Goal: Information Seeking & Learning: Learn about a topic

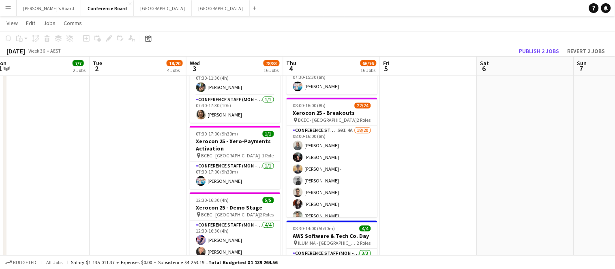
scroll to position [1144, 0]
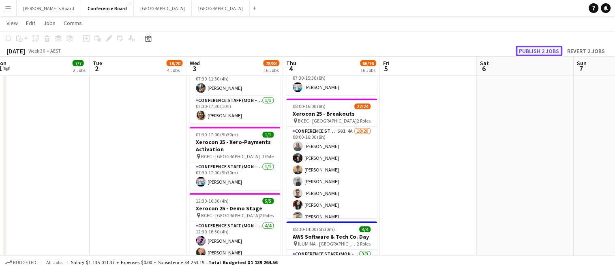
click at [545, 51] on button "Publish 2 jobs" at bounding box center [539, 51] width 47 height 11
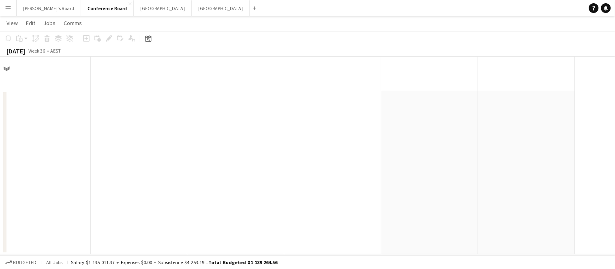
scroll to position [0, 0]
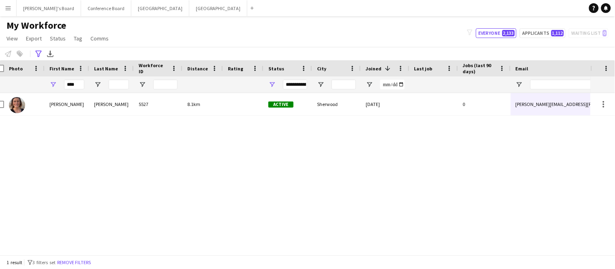
scroll to position [0, 8]
click at [76, 83] on input "****" at bounding box center [74, 85] width 20 height 10
type input "*"
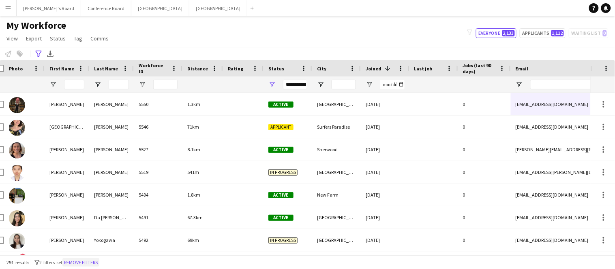
click at [75, 263] on button "Remove filters" at bounding box center [80, 263] width 37 height 9
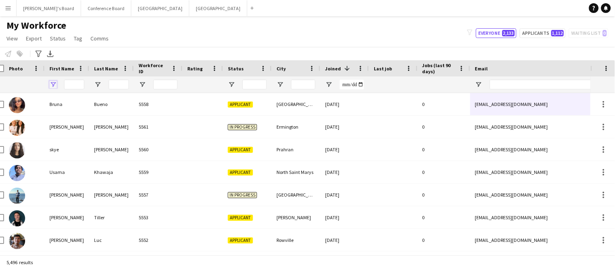
click at [52, 85] on span "Open Filter Menu" at bounding box center [52, 84] width 7 height 7
click at [40, 52] on icon at bounding box center [38, 54] width 6 height 6
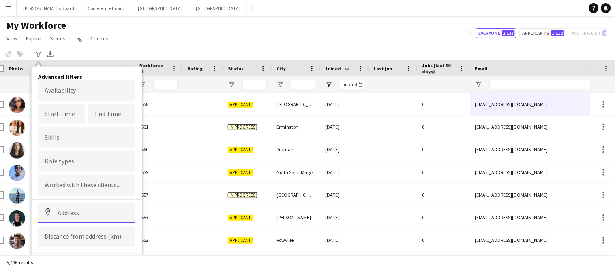
click at [64, 216] on input at bounding box center [86, 213] width 97 height 20
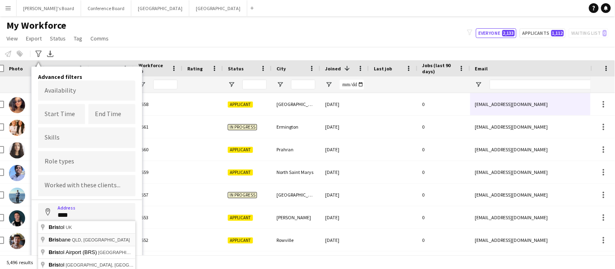
type input "**********"
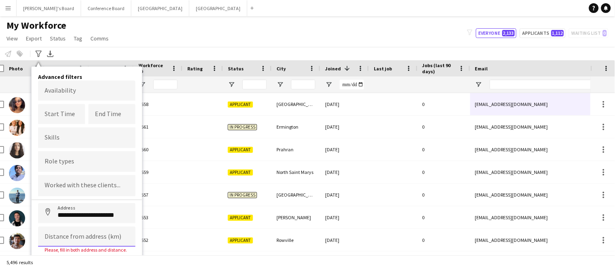
click at [76, 243] on input at bounding box center [86, 237] width 97 height 20
type input "*****"
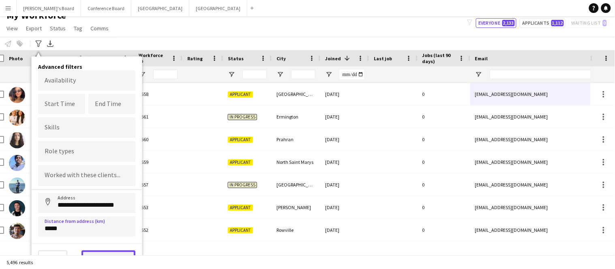
click at [94, 251] on button "View results" at bounding box center [108, 259] width 54 height 16
type input "**********"
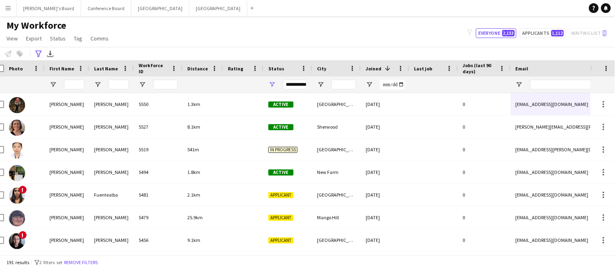
scroll to position [0, 0]
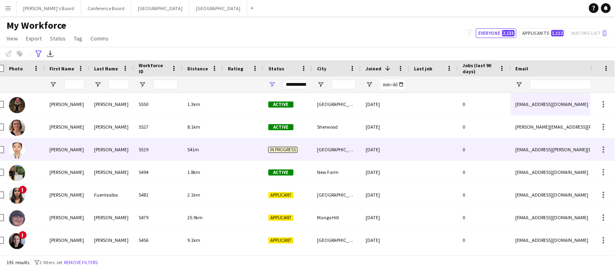
click at [321, 154] on div "[GEOGRAPHIC_DATA]" at bounding box center [336, 150] width 49 height 22
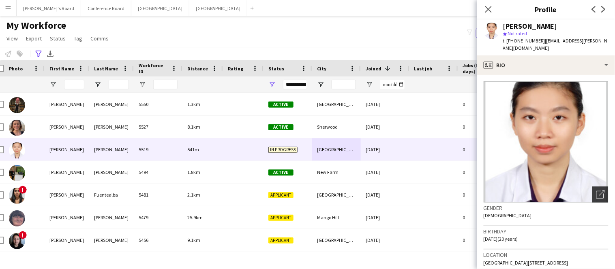
click at [596, 197] on icon at bounding box center [600, 195] width 8 height 8
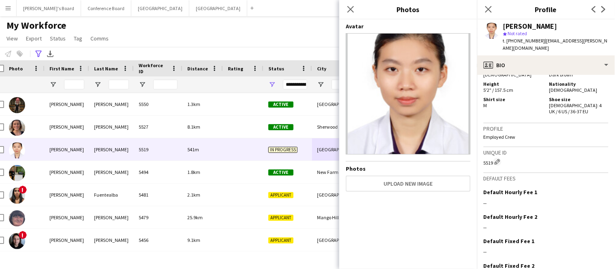
scroll to position [412, 0]
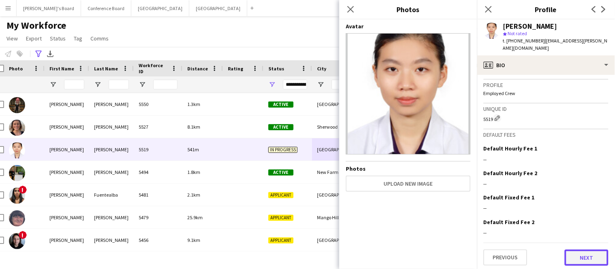
click at [595, 259] on button "Next" at bounding box center [587, 258] width 44 height 16
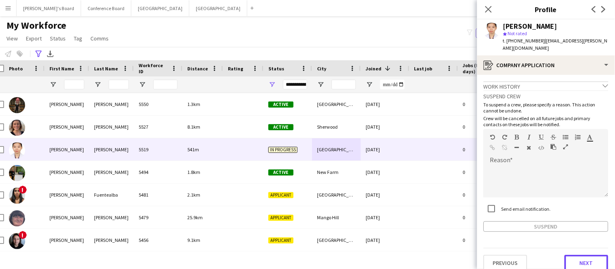
click at [595, 259] on button "Next" at bounding box center [587, 263] width 44 height 16
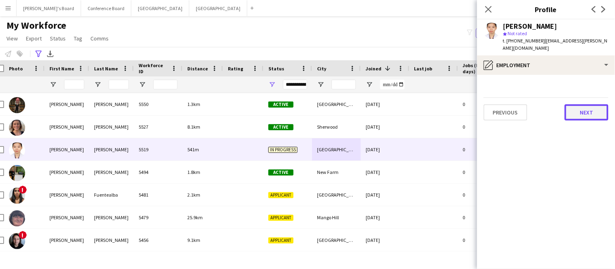
click at [597, 115] on button "Next" at bounding box center [587, 113] width 44 height 16
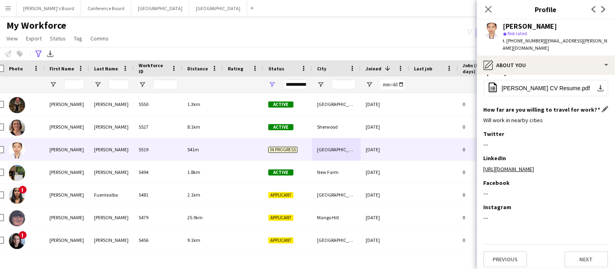
scroll to position [99, 0]
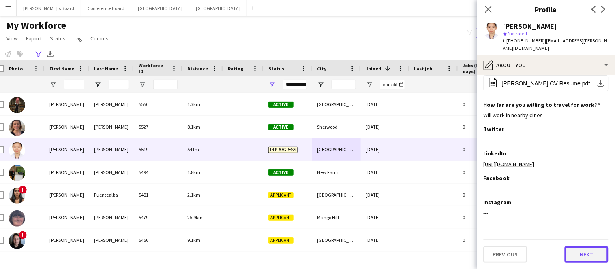
click at [583, 256] on button "Next" at bounding box center [587, 255] width 44 height 16
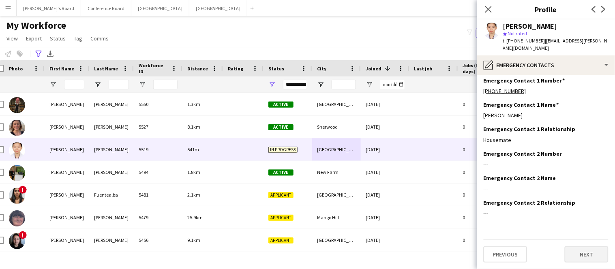
scroll to position [0, 0]
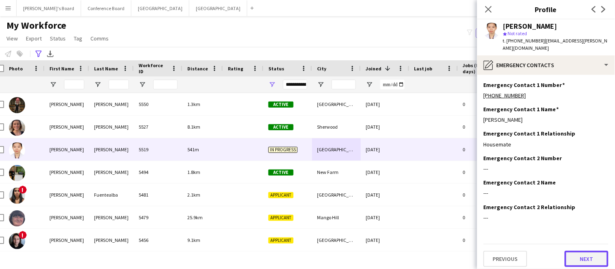
click at [583, 256] on button "Next" at bounding box center [587, 259] width 44 height 16
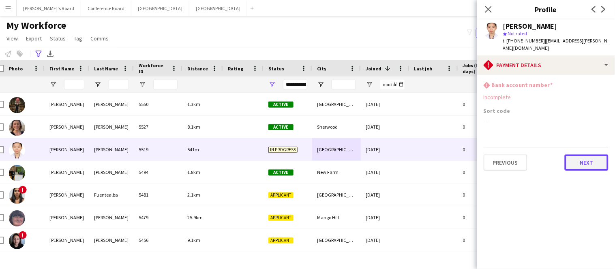
click at [583, 161] on button "Next" at bounding box center [587, 163] width 44 height 16
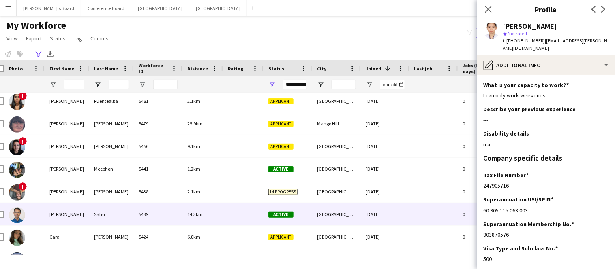
scroll to position [103, 0]
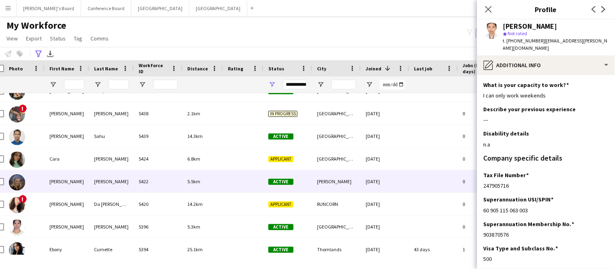
click at [60, 186] on div "[PERSON_NAME]" at bounding box center [67, 182] width 45 height 22
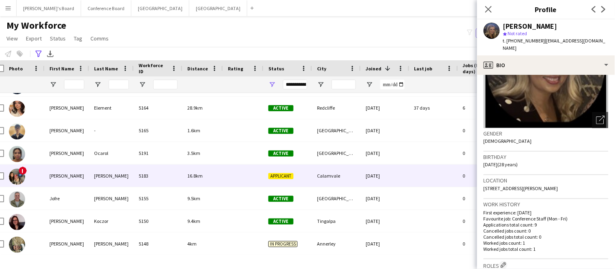
click at [77, 180] on div "[PERSON_NAME]" at bounding box center [67, 176] width 45 height 22
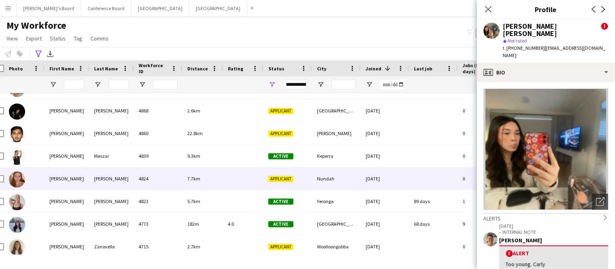
click at [185, 179] on div "7.7km" at bounding box center [202, 179] width 41 height 22
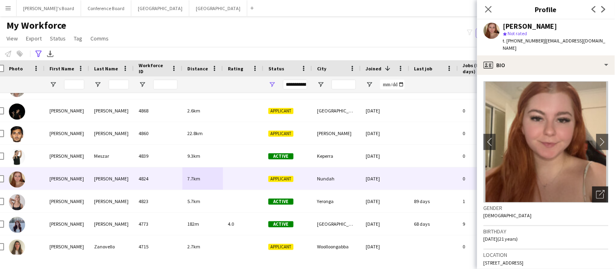
click at [597, 191] on icon at bounding box center [600, 195] width 8 height 8
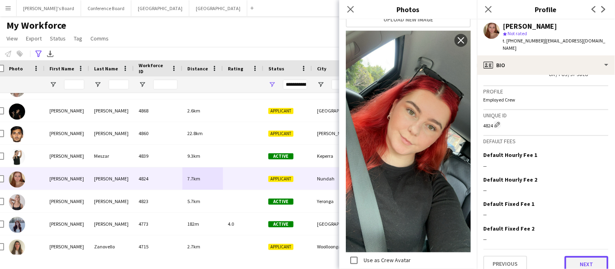
click at [582, 257] on button "Next" at bounding box center [587, 265] width 44 height 16
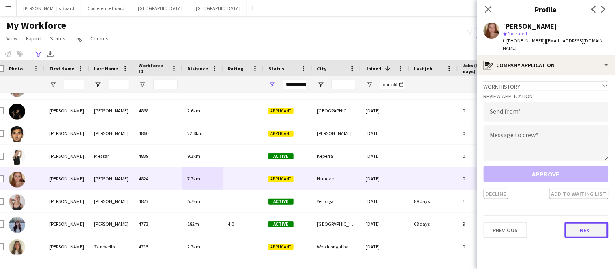
click at [586, 226] on button "Next" at bounding box center [587, 230] width 44 height 16
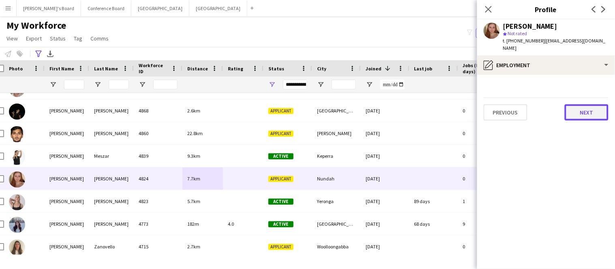
click at [591, 105] on button "Next" at bounding box center [587, 113] width 44 height 16
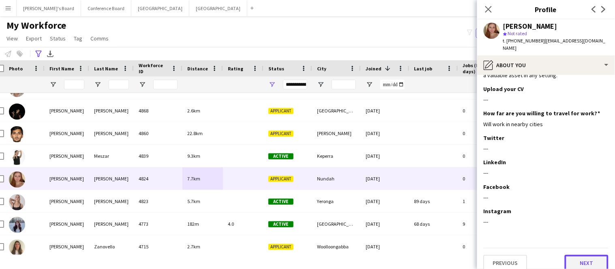
click at [579, 255] on button "Next" at bounding box center [587, 263] width 44 height 16
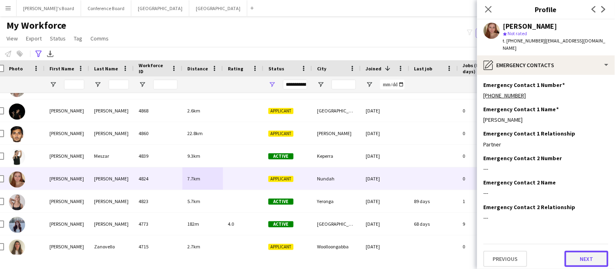
click at [579, 251] on button "Next" at bounding box center [587, 259] width 44 height 16
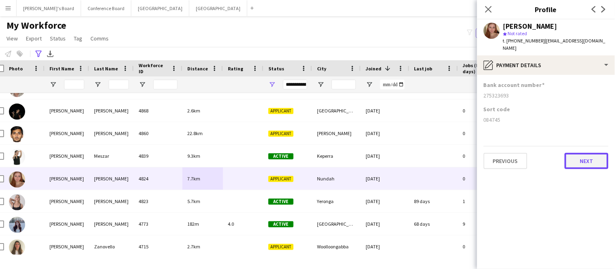
click at [584, 155] on button "Next" at bounding box center [587, 161] width 44 height 16
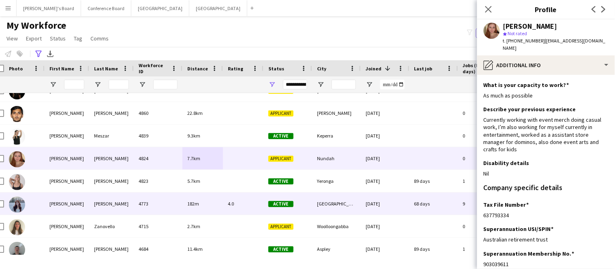
scroll to position [2154, 0]
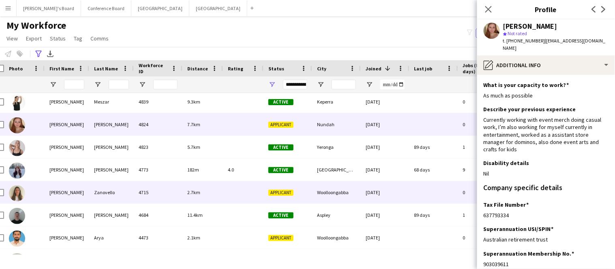
click at [81, 195] on div "[PERSON_NAME]" at bounding box center [67, 193] width 45 height 22
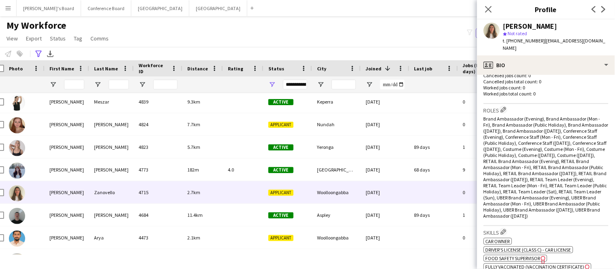
scroll to position [0, 0]
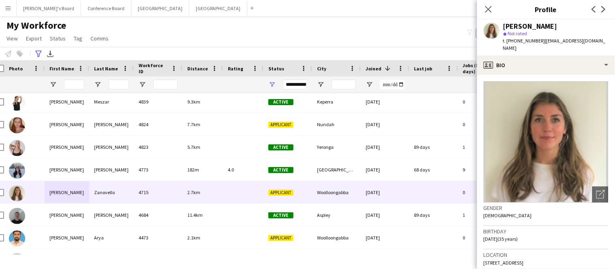
drag, startPoint x: 542, startPoint y: 43, endPoint x: 609, endPoint y: 41, distance: 67.7
click at [609, 41] on div "[PERSON_NAME] star Not rated t. [PHONE_NUMBER] | [EMAIL_ADDRESS][DOMAIN_NAME]" at bounding box center [546, 37] width 138 height 36
copy span "[EMAIL_ADDRESS][DOMAIN_NAME]"
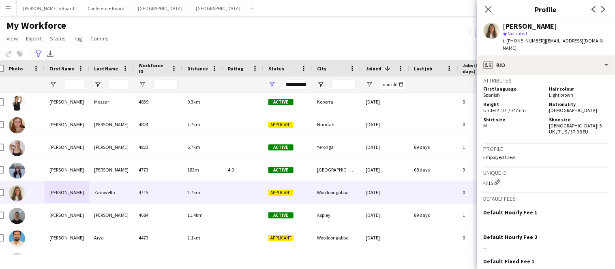
scroll to position [532, 0]
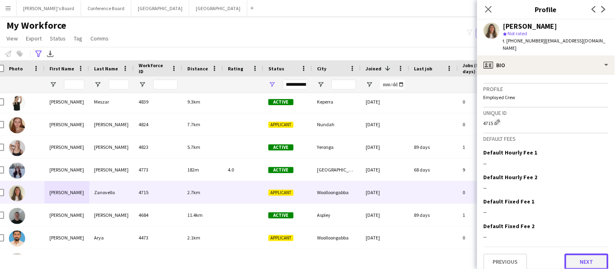
click at [588, 258] on button "Next" at bounding box center [587, 262] width 44 height 16
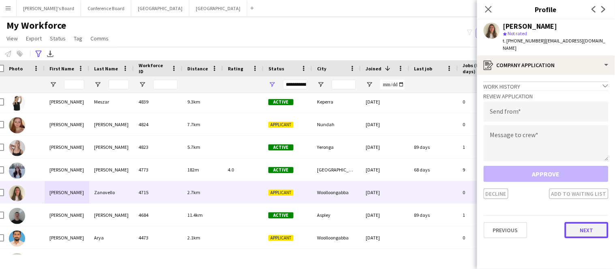
click at [591, 227] on button "Next" at bounding box center [587, 230] width 44 height 16
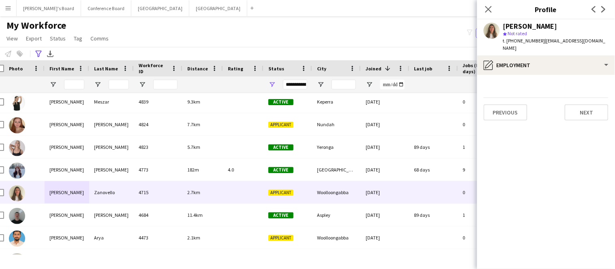
click at [581, 98] on div "Previous Next" at bounding box center [545, 109] width 125 height 23
click at [581, 105] on button "Next" at bounding box center [587, 113] width 44 height 16
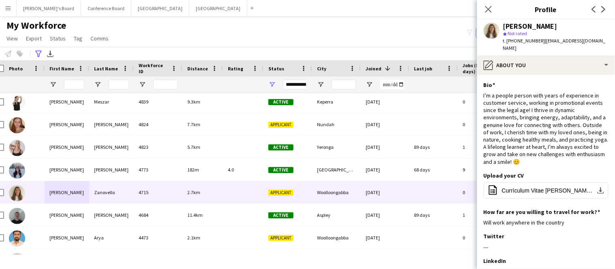
scroll to position [99, 0]
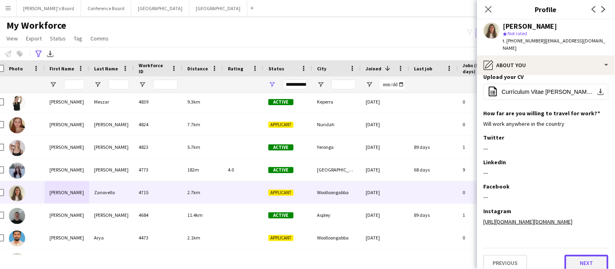
click at [589, 255] on button "Next" at bounding box center [587, 263] width 44 height 16
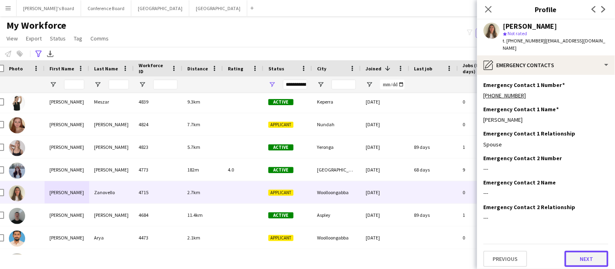
click at [589, 254] on button "Next" at bounding box center [587, 259] width 44 height 16
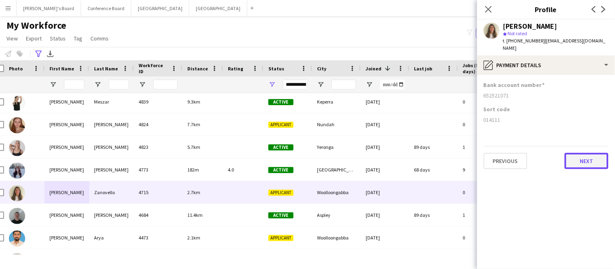
click at [582, 160] on button "Next" at bounding box center [587, 161] width 44 height 16
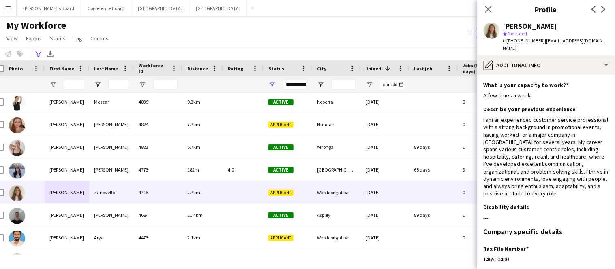
scroll to position [128, 0]
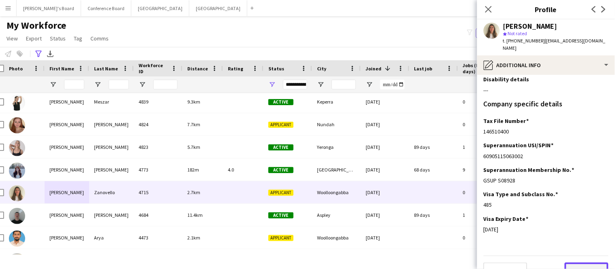
click at [582, 263] on button "Next" at bounding box center [587, 271] width 44 height 16
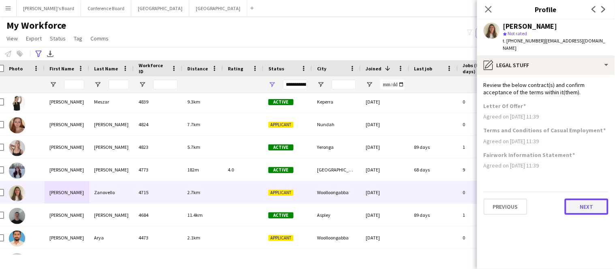
click at [586, 205] on button "Next" at bounding box center [587, 207] width 44 height 16
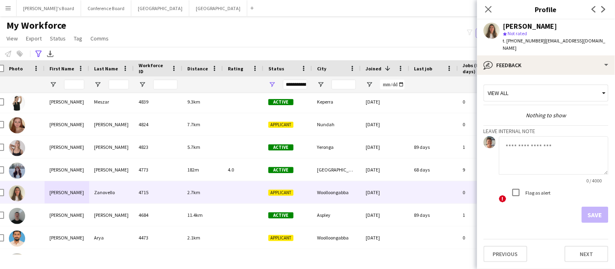
click at [516, 139] on textarea at bounding box center [553, 156] width 109 height 38
type textarea "**********"
click at [600, 207] on button "Save" at bounding box center [595, 215] width 27 height 16
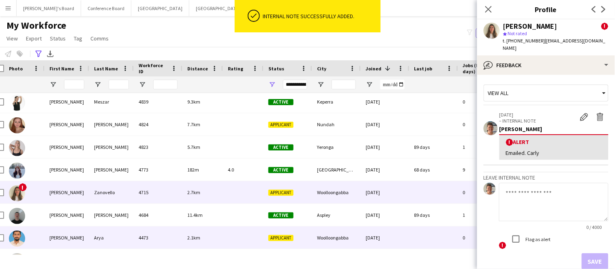
click at [298, 237] on div "Applicant" at bounding box center [287, 238] width 49 height 22
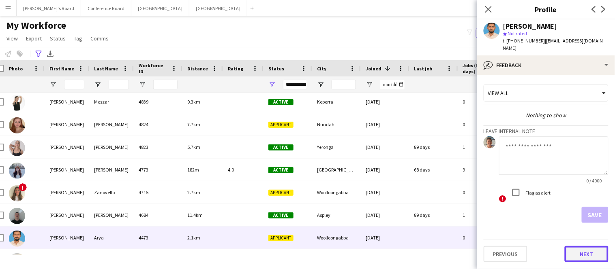
click at [577, 251] on button "Next" at bounding box center [587, 254] width 44 height 16
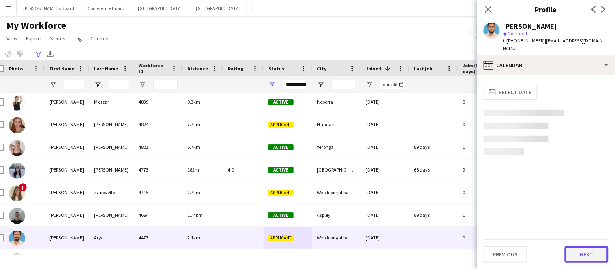
click at [577, 248] on button "Next" at bounding box center [587, 255] width 44 height 16
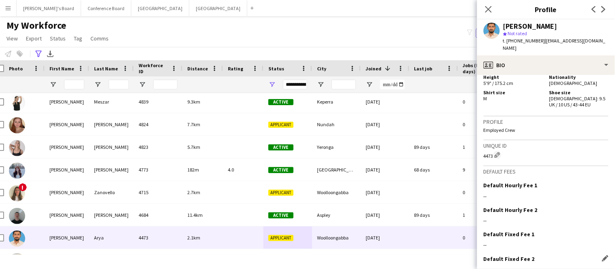
scroll to position [565, 0]
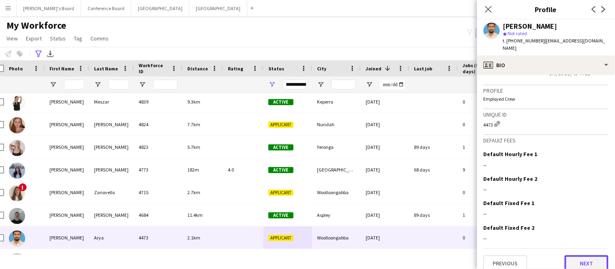
click at [584, 259] on button "Next" at bounding box center [587, 264] width 44 height 16
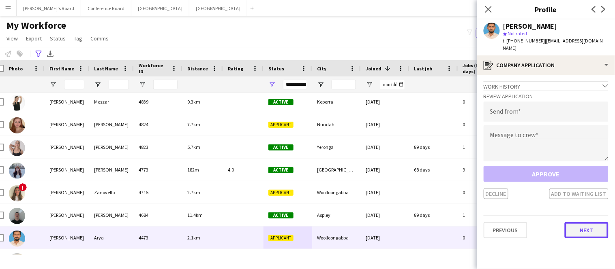
click at [576, 222] on button "Next" at bounding box center [587, 230] width 44 height 16
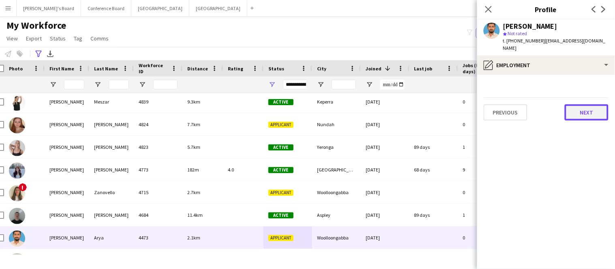
click at [571, 106] on button "Next" at bounding box center [587, 113] width 44 height 16
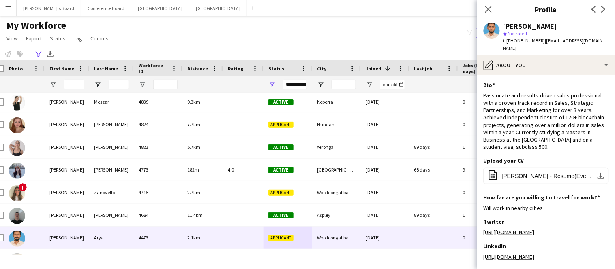
click at [539, 41] on span "| [EMAIL_ADDRESS][DOMAIN_NAME]" at bounding box center [554, 44] width 103 height 13
drag, startPoint x: 539, startPoint y: 41, endPoint x: 585, endPoint y: 42, distance: 45.8
click at [585, 42] on div "[PERSON_NAME] star Not rated t. [PHONE_NUMBER] | [EMAIL_ADDRESS][DOMAIN_NAME]" at bounding box center [546, 37] width 138 height 36
copy span "[EMAIL_ADDRESS][DOMAIN_NAME]"
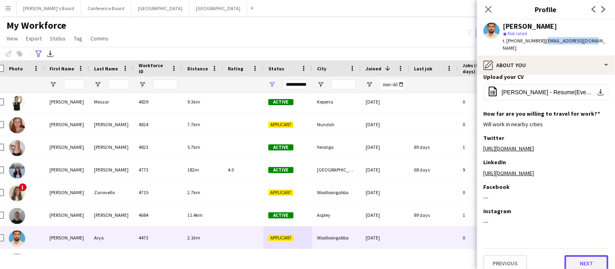
click at [585, 258] on button "Next" at bounding box center [587, 264] width 44 height 16
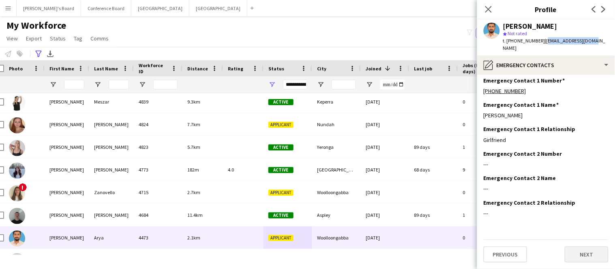
scroll to position [0, 0]
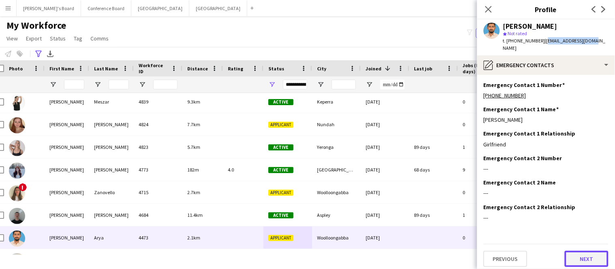
click at [585, 258] on button "Next" at bounding box center [587, 259] width 44 height 16
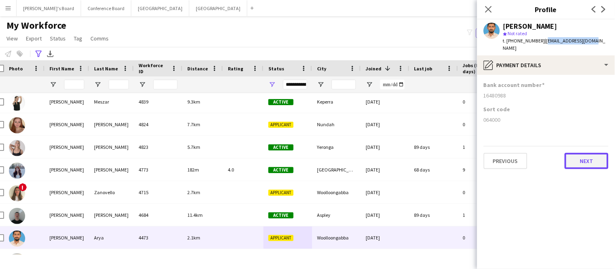
click at [595, 155] on button "Next" at bounding box center [587, 161] width 44 height 16
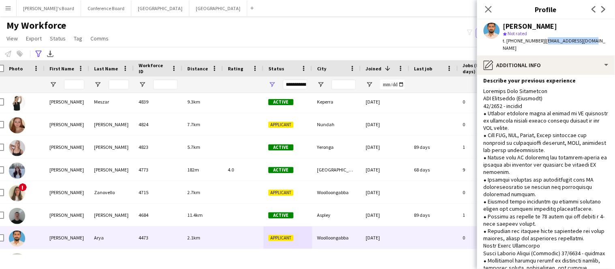
scroll to position [335, 0]
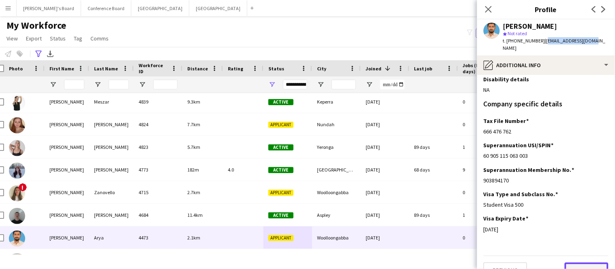
click at [592, 263] on button "Next" at bounding box center [587, 271] width 44 height 16
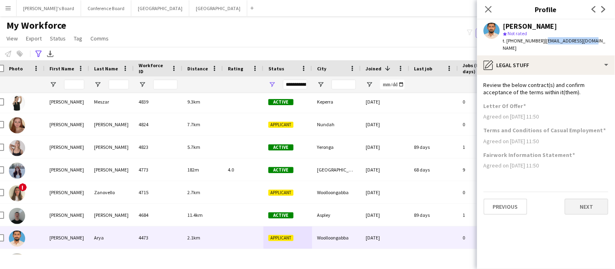
scroll to position [0, 0]
click at [592, 205] on button "Next" at bounding box center [587, 207] width 44 height 16
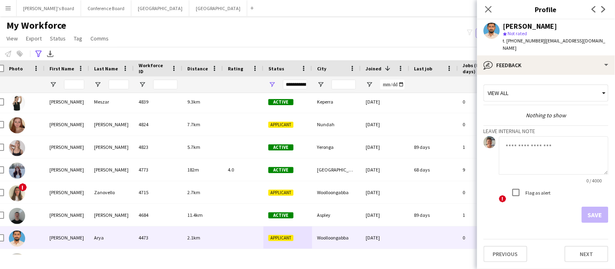
click at [544, 177] on div "0 / 4000 ! Flag as alert" at bounding box center [553, 170] width 109 height 67
click at [529, 137] on textarea at bounding box center [553, 156] width 109 height 38
type textarea "*******"
click at [597, 207] on button "Save" at bounding box center [595, 215] width 27 height 16
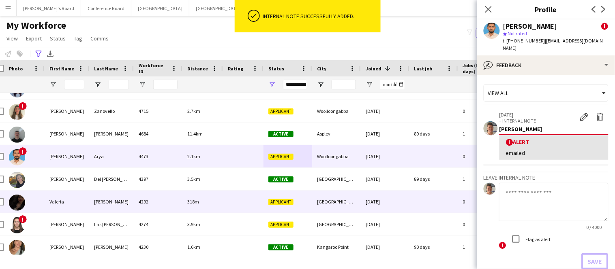
scroll to position [2263, 0]
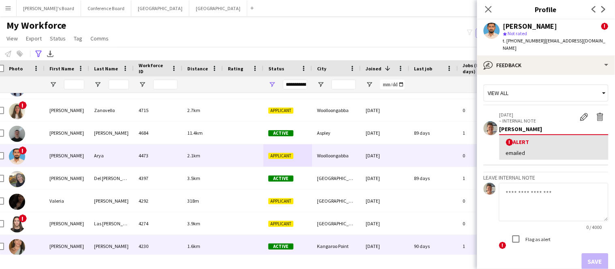
click at [131, 245] on div "[PERSON_NAME]" at bounding box center [111, 246] width 45 height 22
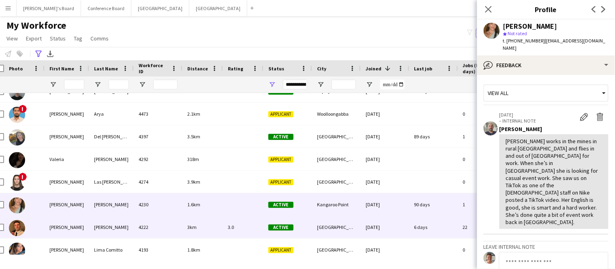
scroll to position [2324, 0]
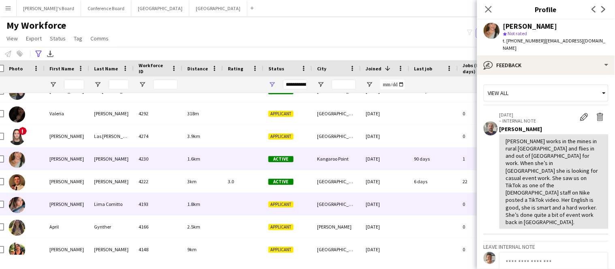
click at [104, 205] on div "Lima Comitto" at bounding box center [111, 204] width 45 height 22
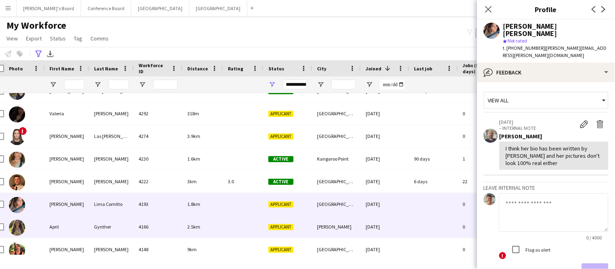
click at [100, 229] on div "Gynther" at bounding box center [111, 227] width 45 height 22
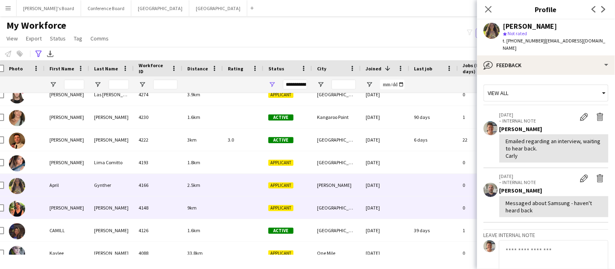
click at [102, 210] on div "[PERSON_NAME]" at bounding box center [111, 208] width 45 height 22
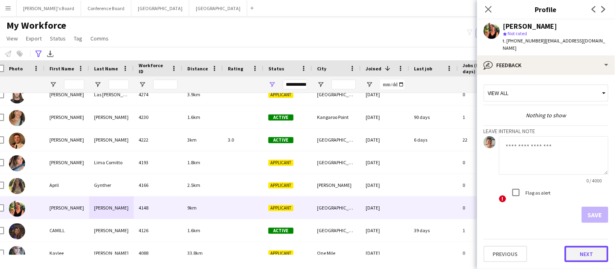
click at [578, 246] on button "Next" at bounding box center [587, 254] width 44 height 16
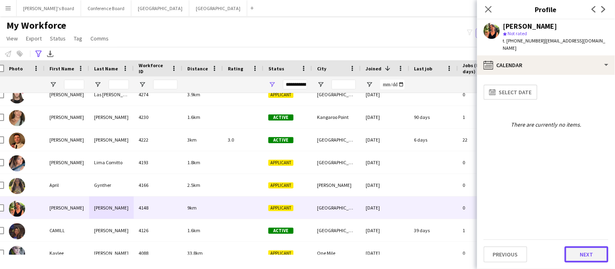
click at [578, 259] on button "Next" at bounding box center [587, 255] width 44 height 16
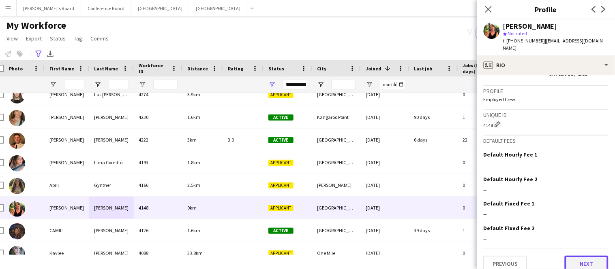
click at [582, 258] on button "Next" at bounding box center [587, 264] width 44 height 16
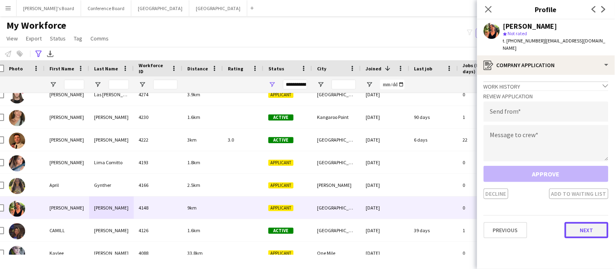
click at [586, 222] on button "Next" at bounding box center [587, 230] width 44 height 16
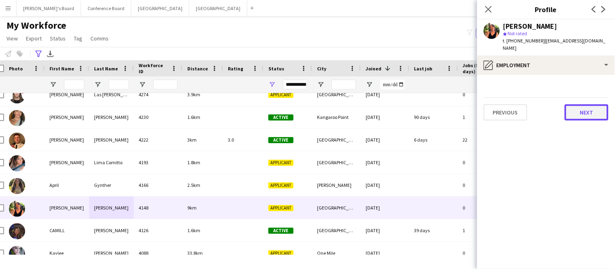
click at [574, 105] on button "Next" at bounding box center [587, 113] width 44 height 16
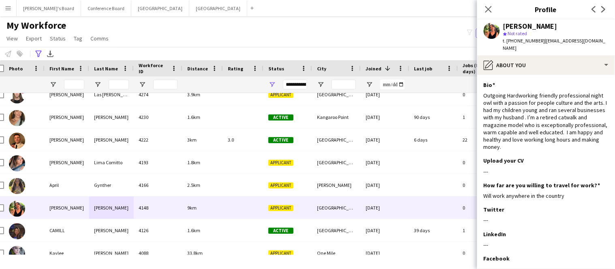
drag, startPoint x: 539, startPoint y: 41, endPoint x: 581, endPoint y: 43, distance: 42.2
click at [581, 43] on span "| [EMAIL_ADDRESS][DOMAIN_NAME]" at bounding box center [554, 44] width 103 height 13
drag, startPoint x: 539, startPoint y: 41, endPoint x: 566, endPoint y: 42, distance: 27.6
click at [566, 42] on span "| [EMAIL_ADDRESS][DOMAIN_NAME]" at bounding box center [554, 44] width 103 height 13
click at [539, 41] on span "| [EMAIL_ADDRESS][DOMAIN_NAME]" at bounding box center [554, 44] width 103 height 13
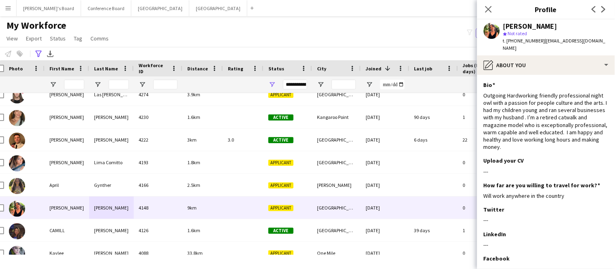
click at [539, 41] on span "| [EMAIL_ADDRESS][DOMAIN_NAME]" at bounding box center [554, 44] width 103 height 13
click at [549, 41] on span "| [EMAIL_ADDRESS][DOMAIN_NAME]" at bounding box center [554, 44] width 103 height 13
drag, startPoint x: 539, startPoint y: 41, endPoint x: 588, endPoint y: 45, distance: 49.2
click at [588, 45] on div "[PERSON_NAME] star Not rated t. [PHONE_NUMBER] | [EMAIL_ADDRESS][DOMAIN_NAME]" at bounding box center [546, 37] width 138 height 36
copy span "[EMAIL_ADDRESS][DOMAIN_NAME]"
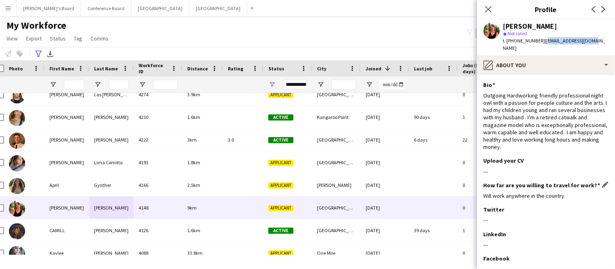
scroll to position [72, 0]
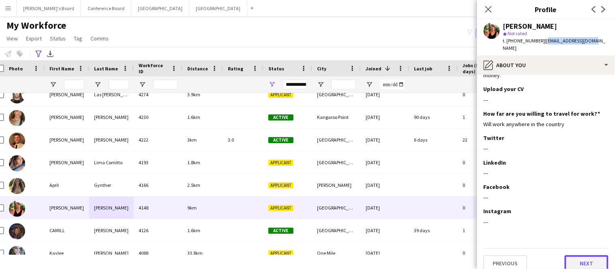
click at [577, 259] on button "Next" at bounding box center [587, 264] width 44 height 16
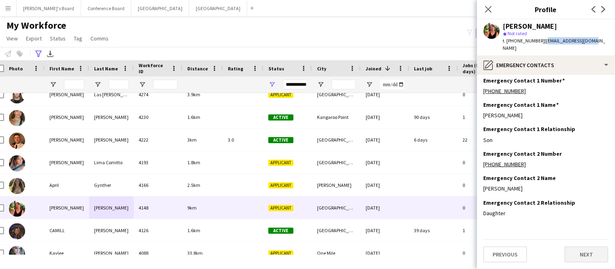
scroll to position [0, 0]
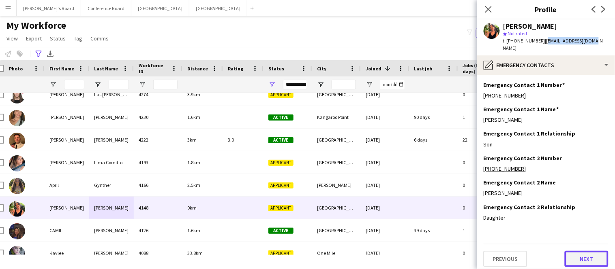
click at [577, 259] on button "Next" at bounding box center [587, 259] width 44 height 16
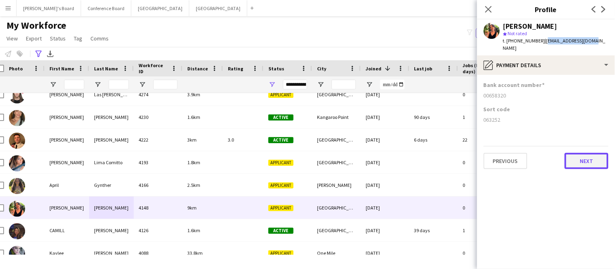
click at [584, 159] on button "Next" at bounding box center [587, 161] width 44 height 16
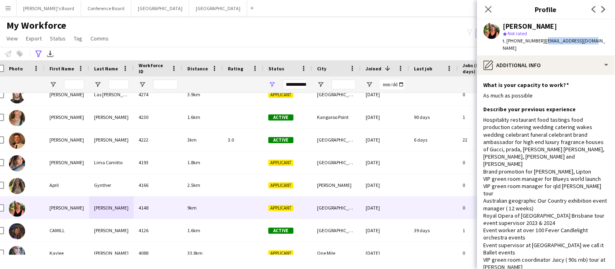
scroll to position [187, 0]
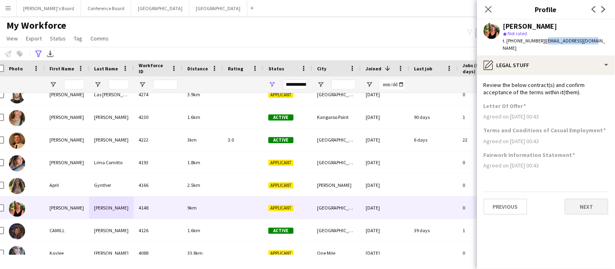
scroll to position [0, 0]
click at [588, 199] on button "Next" at bounding box center [587, 207] width 44 height 16
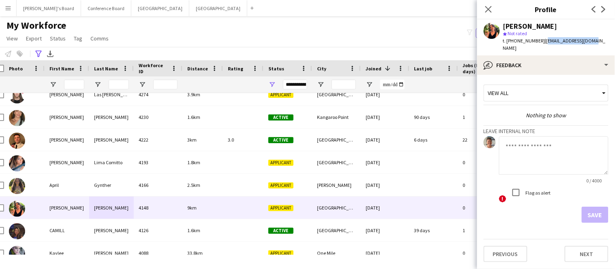
click at [517, 222] on app-crew-profile-feedback-tab "View all Nothing to show Leave internal note 0 / 4000 ! Flag as alert Save Prev…" at bounding box center [546, 172] width 138 height 195
click at [520, 141] on textarea at bounding box center [553, 156] width 109 height 38
type textarea "******* *****"
click at [594, 210] on button "Save" at bounding box center [595, 215] width 27 height 16
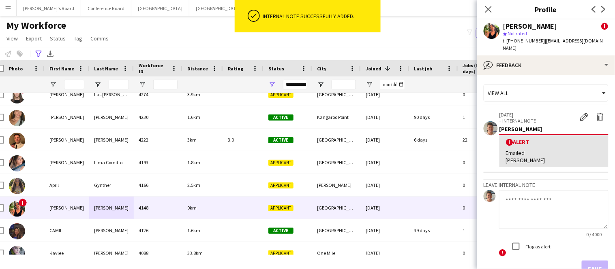
click at [119, 254] on div at bounding box center [451, 252] width 919 height 6
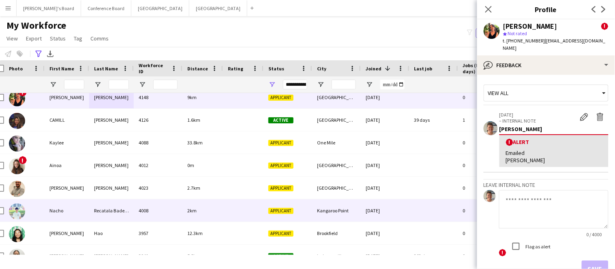
scroll to position [2502, 0]
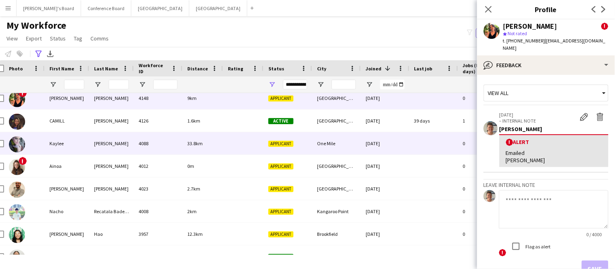
click at [114, 144] on div "[PERSON_NAME]" at bounding box center [111, 144] width 45 height 22
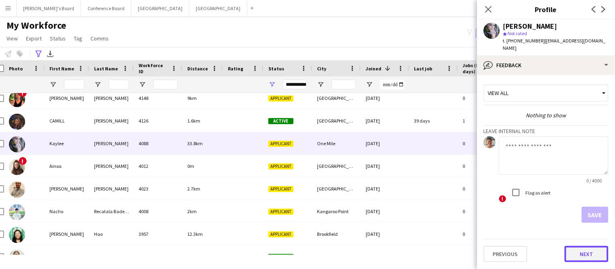
click at [595, 246] on button "Next" at bounding box center [587, 254] width 44 height 16
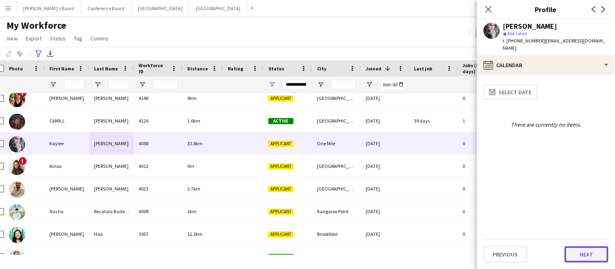
click at [593, 252] on button "Next" at bounding box center [587, 255] width 44 height 16
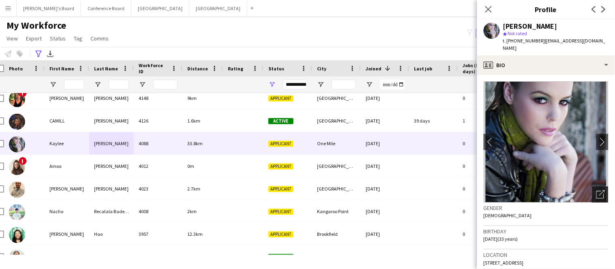
click at [601, 190] on icon "Open photos pop-in" at bounding box center [600, 194] width 9 height 9
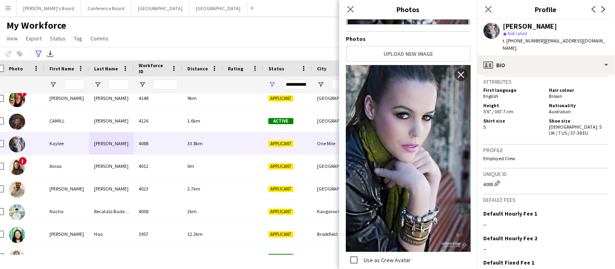
scroll to position [504, 0]
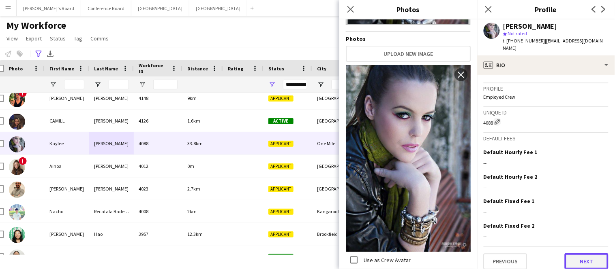
click at [587, 259] on button "Next" at bounding box center [587, 262] width 44 height 16
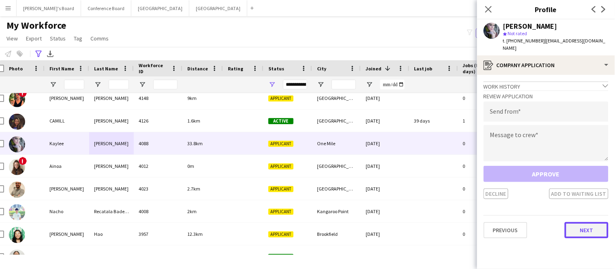
click at [587, 222] on button "Next" at bounding box center [587, 230] width 44 height 16
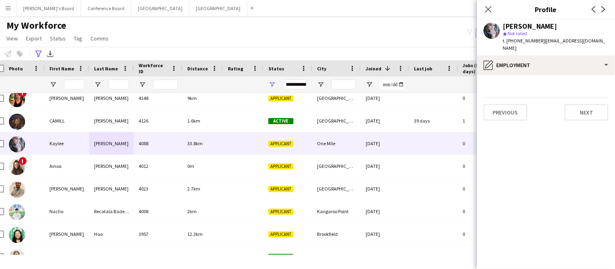
drag, startPoint x: 539, startPoint y: 42, endPoint x: 607, endPoint y: 45, distance: 68.1
click at [607, 45] on div "[PERSON_NAME] Not rated t. [PHONE_NUMBER] | [PERSON_NAME][EMAIL_ADDRESS][DOMAIN…" at bounding box center [546, 37] width 138 height 36
copy span "[EMAIL_ADDRESS][DOMAIN_NAME]"
click at [568, 106] on button "Next" at bounding box center [587, 113] width 44 height 16
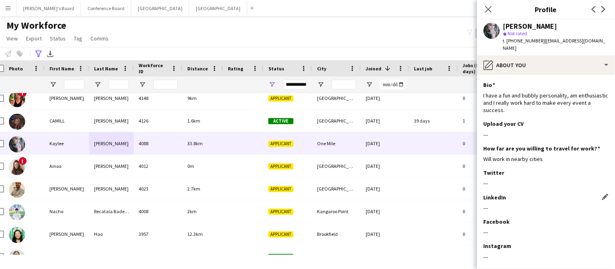
scroll to position [28, 0]
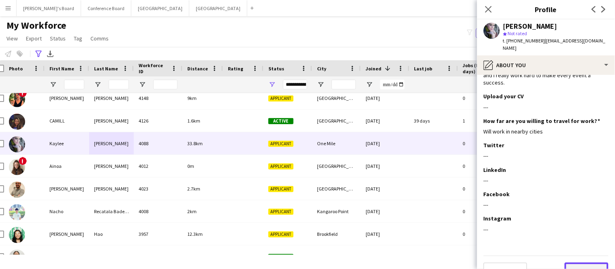
click at [581, 263] on button "Next" at bounding box center [587, 271] width 44 height 16
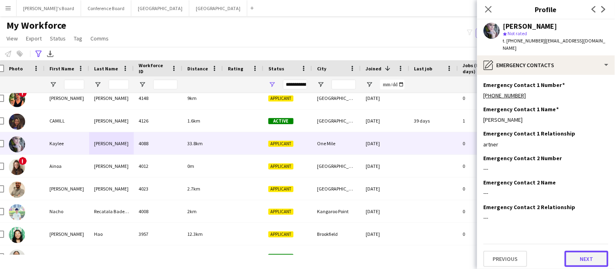
click at [581, 253] on button "Next" at bounding box center [587, 259] width 44 height 16
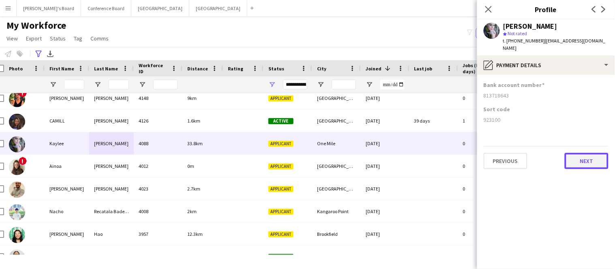
click at [595, 153] on button "Next" at bounding box center [587, 161] width 44 height 16
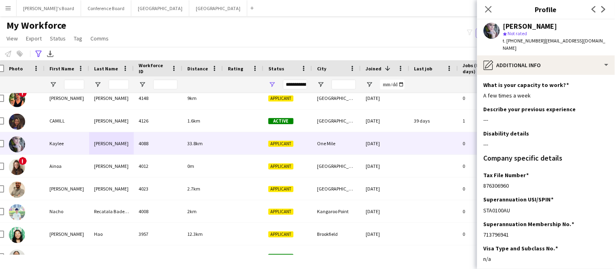
click at [595, 155] on div "Company specific details" at bounding box center [545, 158] width 125 height 7
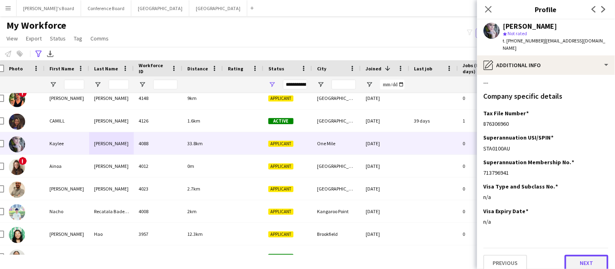
click at [591, 255] on button "Next" at bounding box center [587, 263] width 44 height 16
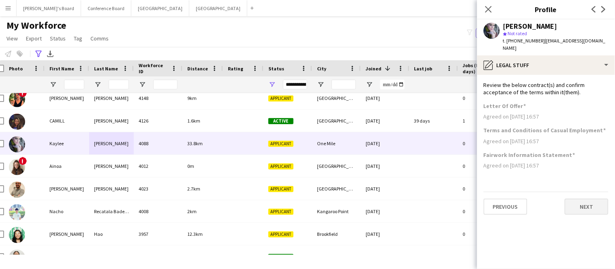
scroll to position [0, 0]
click at [587, 205] on button "Next" at bounding box center [587, 207] width 44 height 16
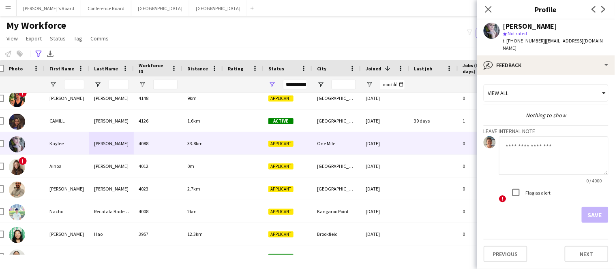
click at [525, 147] on textarea at bounding box center [553, 156] width 109 height 38
type textarea "**********"
click at [597, 210] on button "Save" at bounding box center [595, 215] width 27 height 16
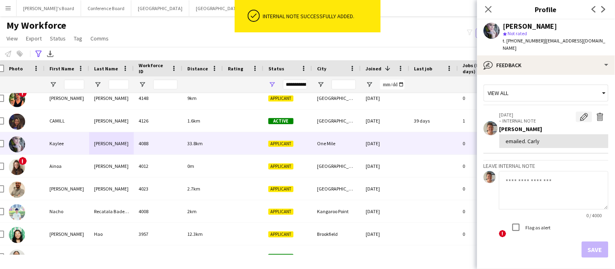
click at [586, 113] on app-icon "Edit internal note" at bounding box center [584, 117] width 8 height 8
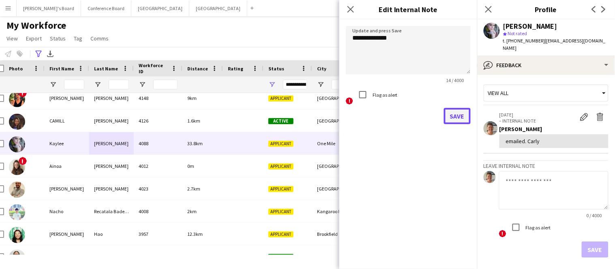
click at [458, 117] on button "Save" at bounding box center [457, 116] width 27 height 16
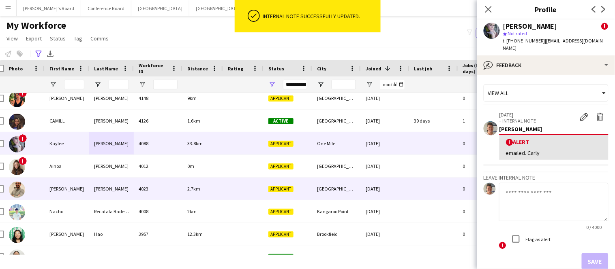
click at [74, 188] on div "[PERSON_NAME]" at bounding box center [67, 189] width 45 height 22
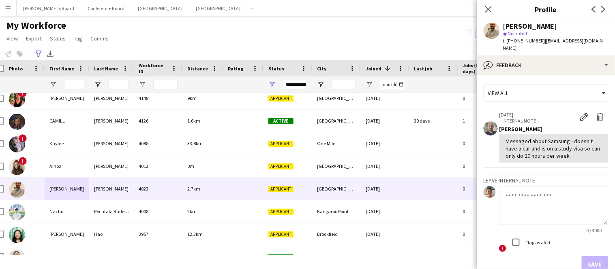
drag, startPoint x: 539, startPoint y: 40, endPoint x: 577, endPoint y: 41, distance: 38.1
click at [577, 41] on span "| [EMAIL_ADDRESS][DOMAIN_NAME]" at bounding box center [554, 44] width 103 height 13
drag, startPoint x: 539, startPoint y: 41, endPoint x: 587, endPoint y: 42, distance: 48.2
click at [587, 42] on div "[PERSON_NAME] star Not rated t. [PHONE_NUMBER] | [EMAIL_ADDRESS][DOMAIN_NAME]" at bounding box center [546, 37] width 138 height 36
copy span "[EMAIL_ADDRESS][DOMAIN_NAME]"
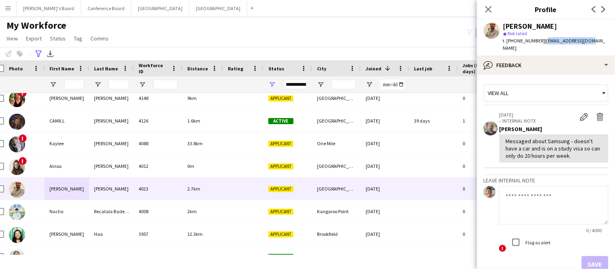
click at [542, 191] on textarea at bounding box center [553, 205] width 109 height 38
type textarea "********"
type textarea "**********"
click at [589, 257] on button "Save" at bounding box center [595, 265] width 27 height 16
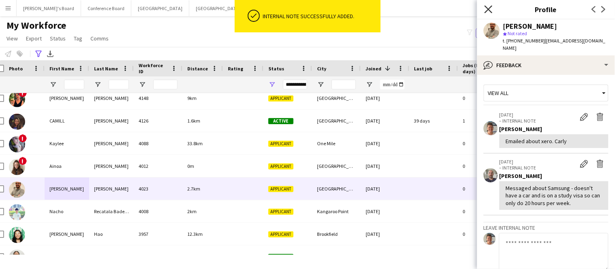
click at [487, 12] on icon "Close pop-in" at bounding box center [488, 9] width 8 height 8
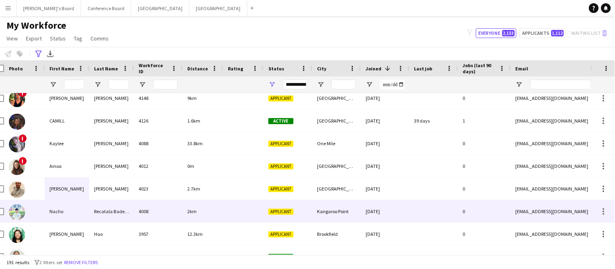
click at [153, 215] on div "4008" at bounding box center [158, 212] width 49 height 22
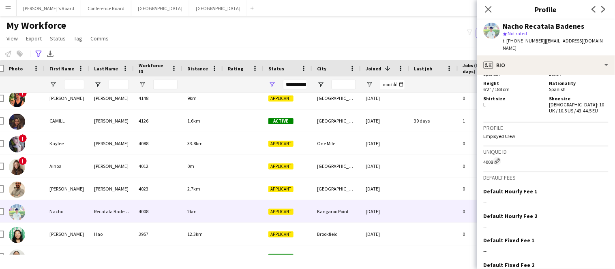
scroll to position [465, 0]
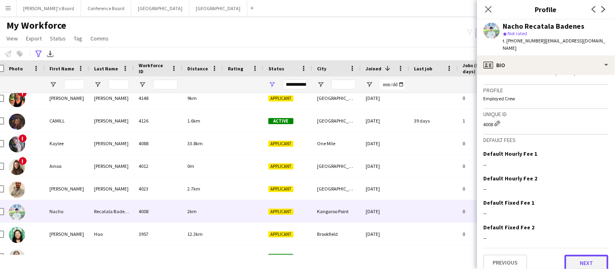
click at [590, 256] on button "Next" at bounding box center [587, 263] width 44 height 16
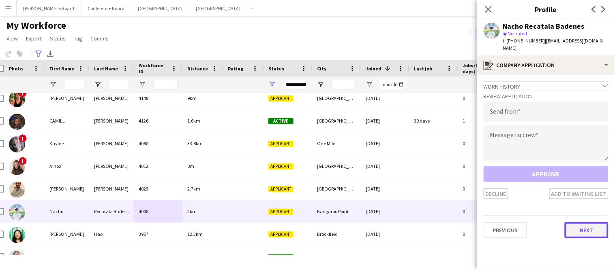
click at [587, 222] on button "Next" at bounding box center [587, 230] width 44 height 16
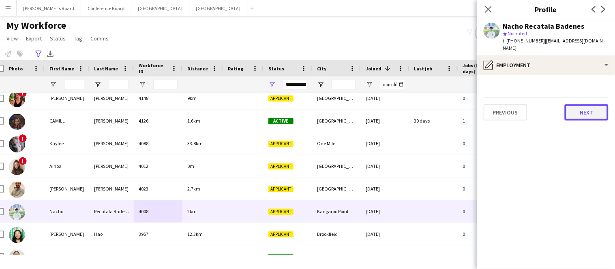
click at [592, 105] on button "Next" at bounding box center [587, 113] width 44 height 16
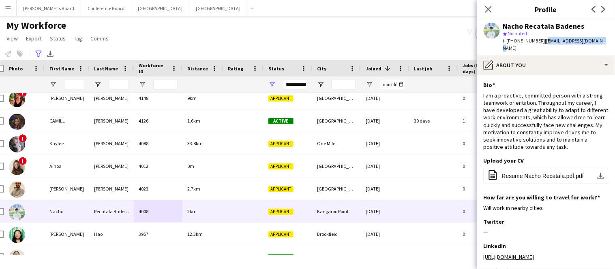
drag, startPoint x: 539, startPoint y: 42, endPoint x: 596, endPoint y: 44, distance: 57.2
click at [596, 44] on div "Nacho Recatala Badenes star Not rated t. [PHONE_NUMBER] | [EMAIL_ADDRESS][DOMAI…" at bounding box center [546, 37] width 138 height 36
copy span "[EMAIL_ADDRESS][DOMAIN_NAME]"
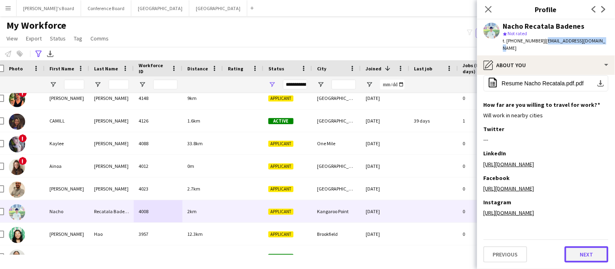
click at [586, 253] on button "Next" at bounding box center [587, 255] width 44 height 16
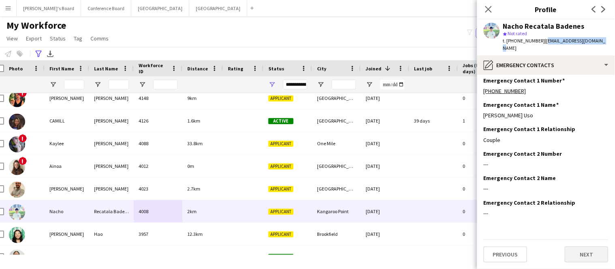
scroll to position [0, 0]
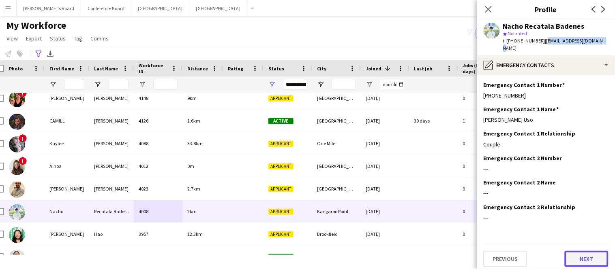
click at [586, 253] on button "Next" at bounding box center [587, 259] width 44 height 16
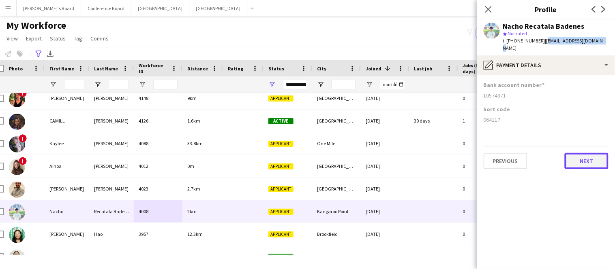
click at [582, 155] on button "Next" at bounding box center [587, 161] width 44 height 16
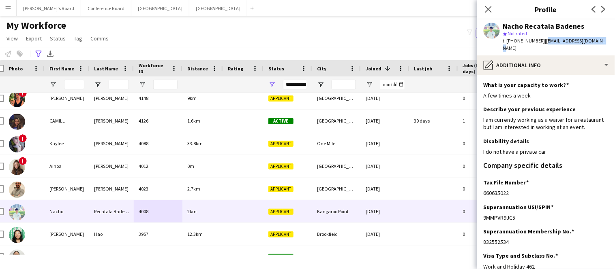
scroll to position [69, 0]
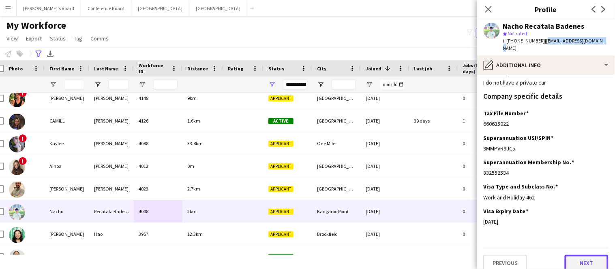
click at [575, 255] on button "Next" at bounding box center [587, 263] width 44 height 16
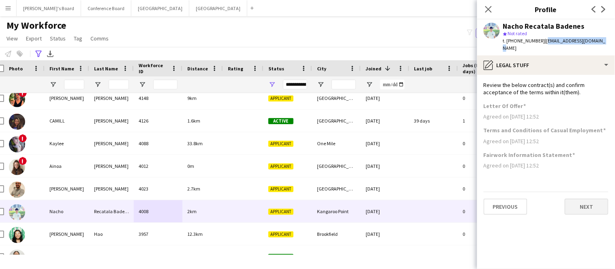
scroll to position [0, 0]
click at [578, 199] on button "Next" at bounding box center [587, 207] width 44 height 16
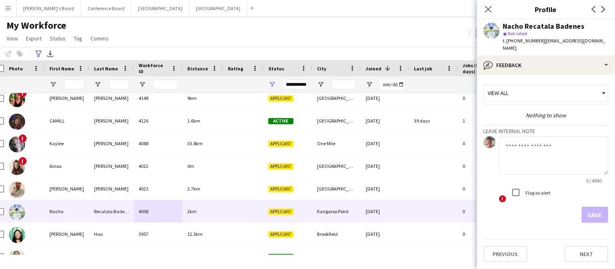
click at [508, 137] on textarea at bounding box center [553, 156] width 109 height 38
type textarea "**********"
click at [590, 207] on button "Save" at bounding box center [595, 215] width 27 height 16
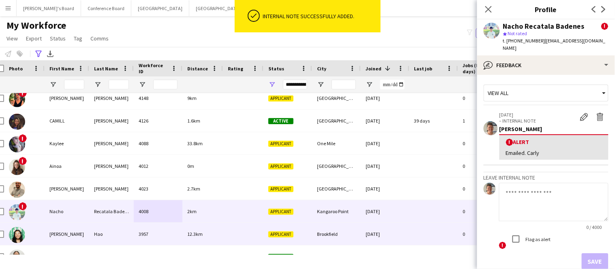
click at [171, 236] on div "3957" at bounding box center [158, 234] width 49 height 22
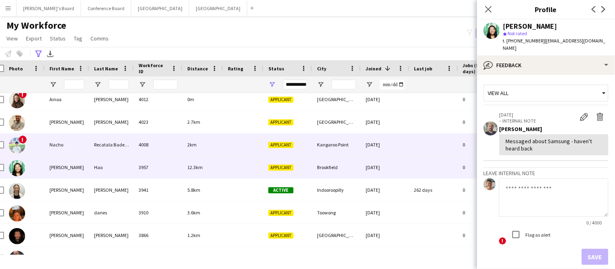
scroll to position [2570, 0]
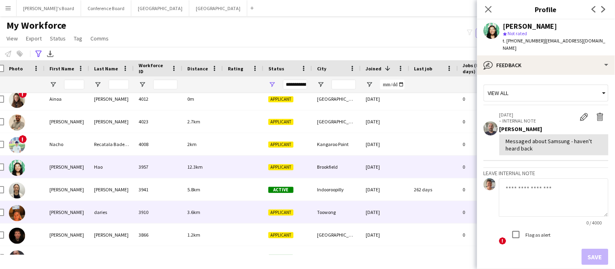
click at [189, 218] on div "3.6km" at bounding box center [202, 212] width 41 height 22
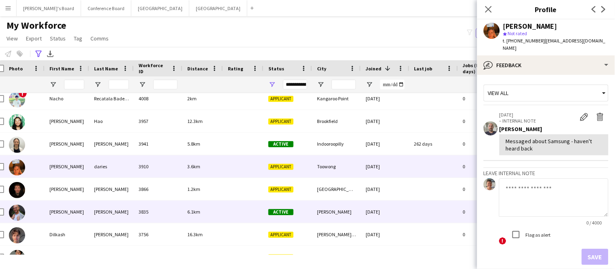
scroll to position [2618, 0]
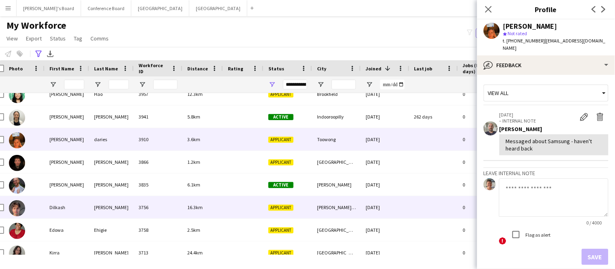
click at [111, 212] on div "[PERSON_NAME]" at bounding box center [111, 208] width 45 height 22
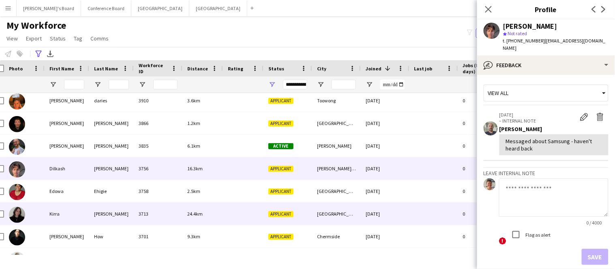
click at [111, 213] on div "[PERSON_NAME]" at bounding box center [111, 214] width 45 height 22
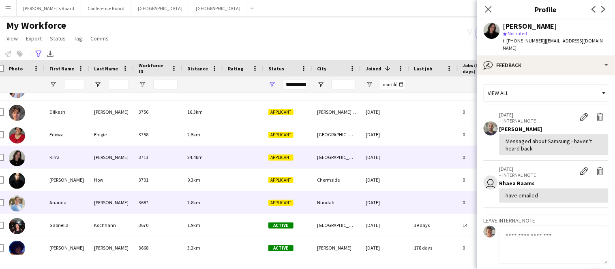
click at [111, 203] on div "[PERSON_NAME]" at bounding box center [111, 203] width 45 height 22
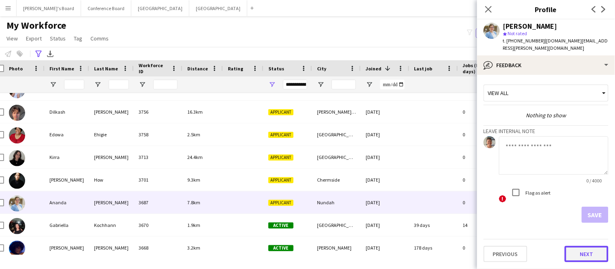
click at [567, 248] on button "Next" at bounding box center [587, 254] width 44 height 16
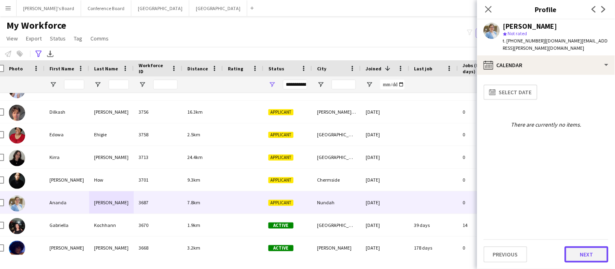
click at [575, 253] on button "Next" at bounding box center [587, 255] width 44 height 16
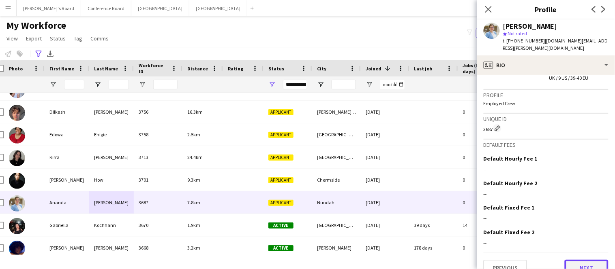
click at [580, 260] on button "Next" at bounding box center [587, 268] width 44 height 16
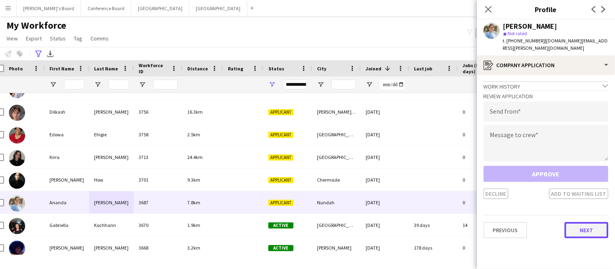
click at [579, 222] on button "Next" at bounding box center [587, 230] width 44 height 16
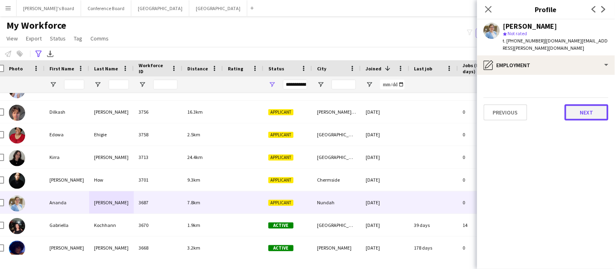
click at [583, 105] on button "Next" at bounding box center [587, 113] width 44 height 16
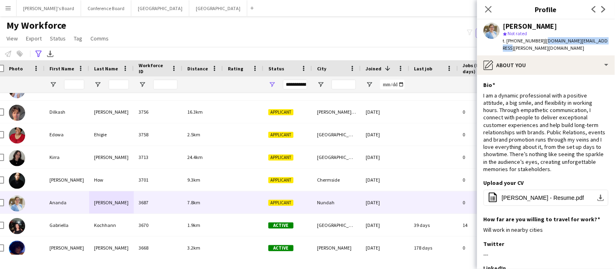
drag, startPoint x: 542, startPoint y: 41, endPoint x: 604, endPoint y: 45, distance: 62.2
click at [604, 45] on div "[PERSON_NAME] star Not rated t. [PHONE_NUMBER] | [DOMAIN_NAME][EMAIL_ADDRESS][P…" at bounding box center [546, 37] width 138 height 36
copy span "[DOMAIN_NAME][EMAIL_ADDRESS][PERSON_NAME][DOMAIN_NAME]"
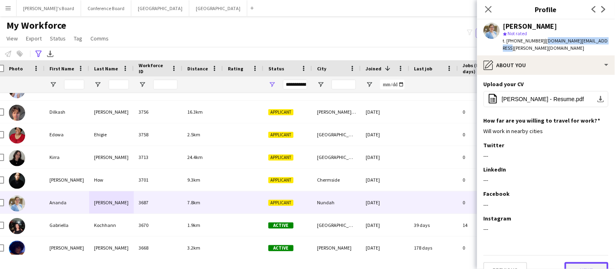
click at [575, 263] on button "Next" at bounding box center [587, 271] width 44 height 16
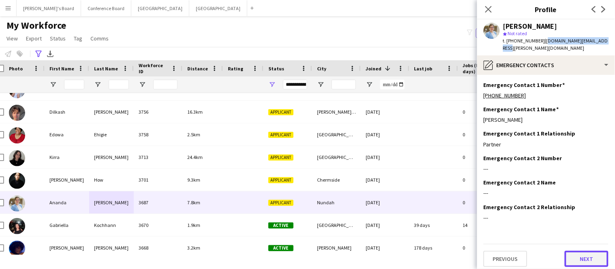
click at [575, 253] on button "Next" at bounding box center [587, 259] width 44 height 16
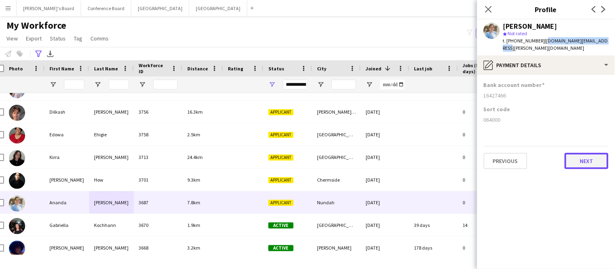
click at [584, 153] on button "Next" at bounding box center [587, 161] width 44 height 16
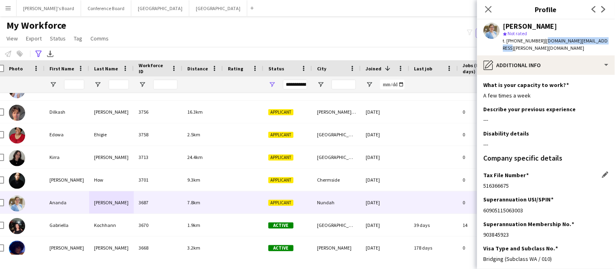
scroll to position [62, 0]
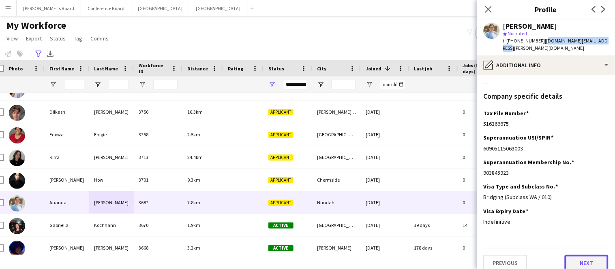
click at [591, 255] on button "Next" at bounding box center [587, 263] width 44 height 16
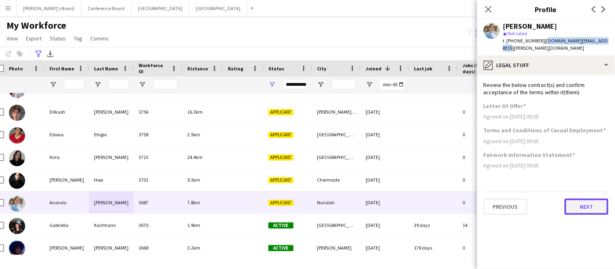
click at [576, 201] on button "Next" at bounding box center [587, 207] width 44 height 16
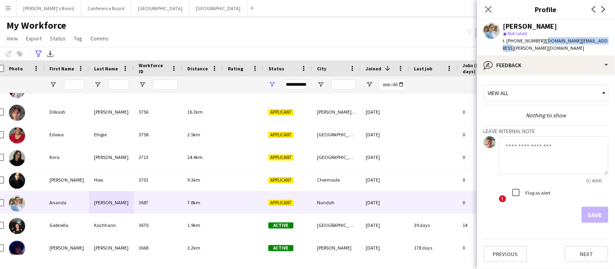
click at [518, 144] on textarea at bounding box center [553, 156] width 109 height 38
type textarea "**********"
click at [591, 207] on button "Save" at bounding box center [595, 215] width 27 height 16
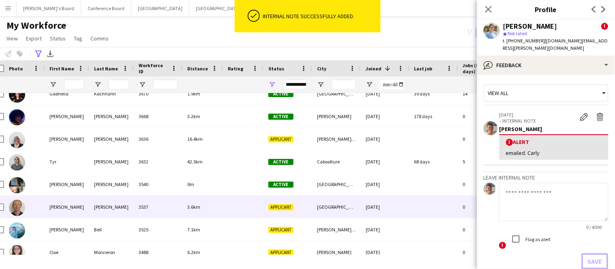
scroll to position [2871, 0]
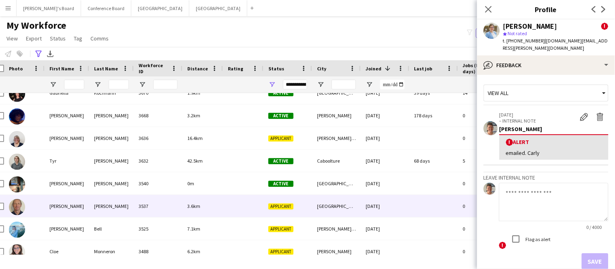
click at [169, 213] on div "3537" at bounding box center [158, 206] width 49 height 22
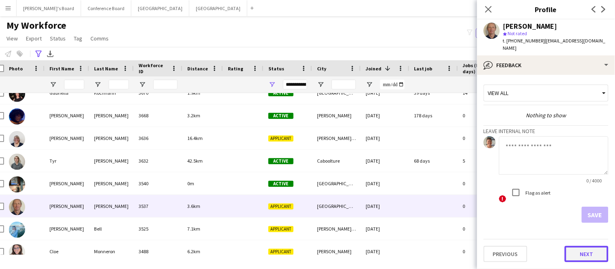
click at [587, 246] on button "Next" at bounding box center [587, 254] width 44 height 16
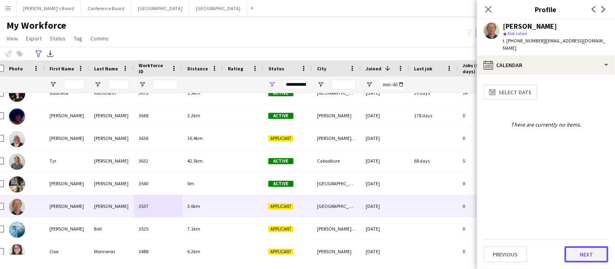
click at [590, 251] on button "Next" at bounding box center [587, 255] width 44 height 16
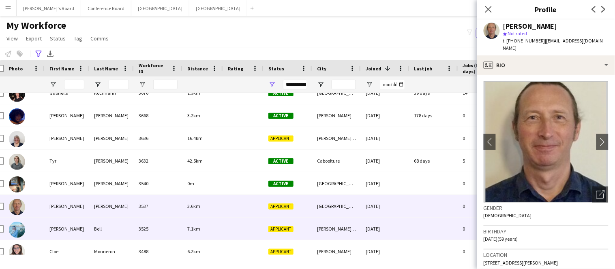
click at [156, 233] on div "3525" at bounding box center [158, 229] width 49 height 22
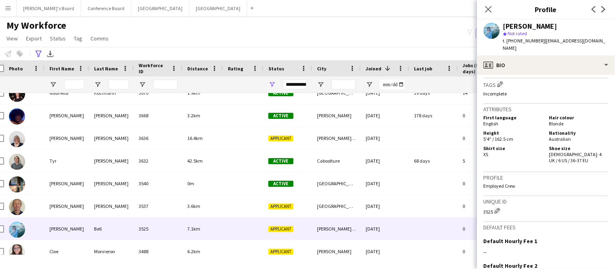
scroll to position [466, 0]
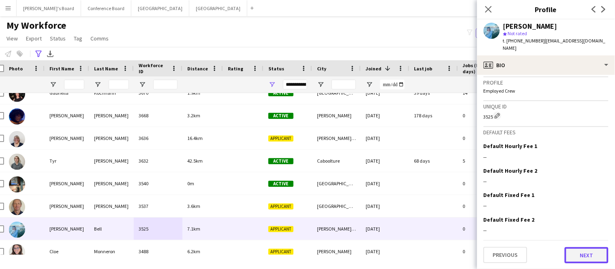
click at [586, 254] on button "Next" at bounding box center [587, 256] width 44 height 16
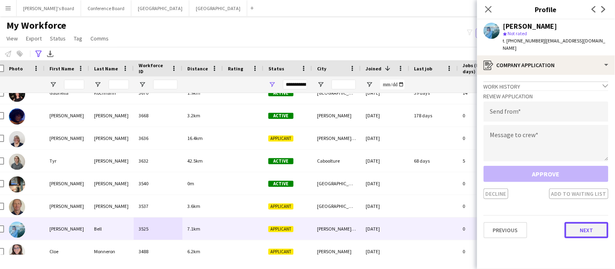
click at [587, 222] on button "Next" at bounding box center [587, 230] width 44 height 16
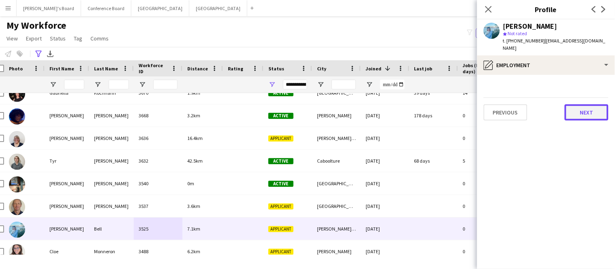
click at [590, 105] on button "Next" at bounding box center [587, 113] width 44 height 16
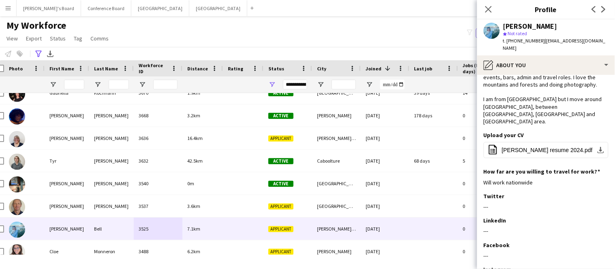
scroll to position [99, 0]
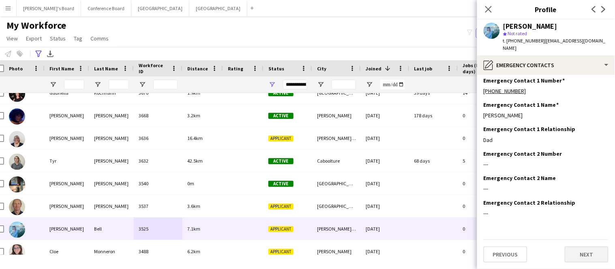
scroll to position [0, 0]
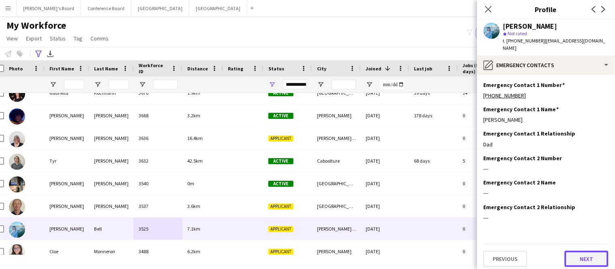
click at [584, 255] on button "Next" at bounding box center [587, 259] width 44 height 16
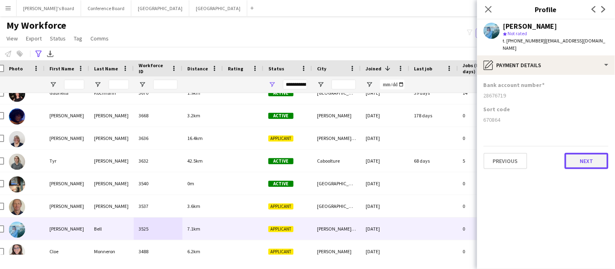
click at [591, 160] on button "Next" at bounding box center [587, 161] width 44 height 16
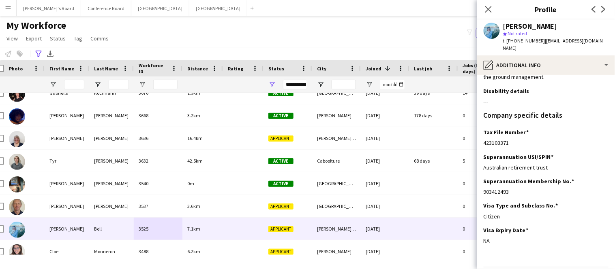
scroll to position [106, 0]
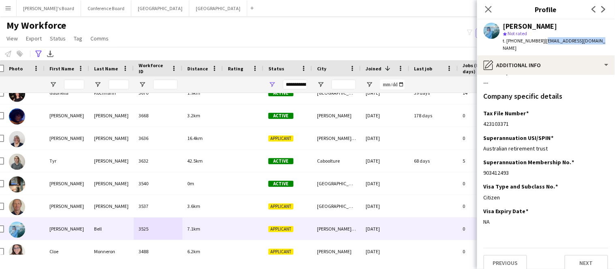
drag, startPoint x: 539, startPoint y: 42, endPoint x: 592, endPoint y: 45, distance: 53.6
click at [592, 45] on div "[PERSON_NAME] star Not rated t. [PHONE_NUMBER] | [EMAIL_ADDRESS][DOMAIN_NAME]" at bounding box center [546, 37] width 138 height 36
copy span "[EMAIL_ADDRESS][DOMAIN_NAME]"
click at [589, 257] on button "Next" at bounding box center [587, 263] width 44 height 16
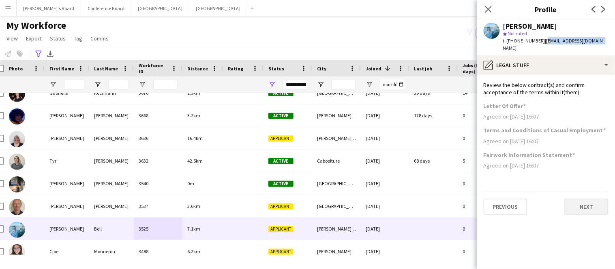
scroll to position [0, 0]
click at [581, 199] on button "Next" at bounding box center [587, 207] width 44 height 16
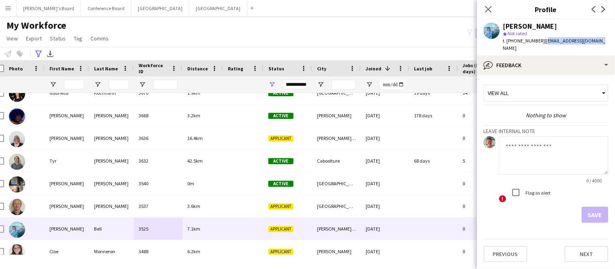
click at [518, 141] on textarea at bounding box center [553, 156] width 109 height 38
type textarea "*******"
click at [590, 207] on button "Save" at bounding box center [595, 215] width 27 height 16
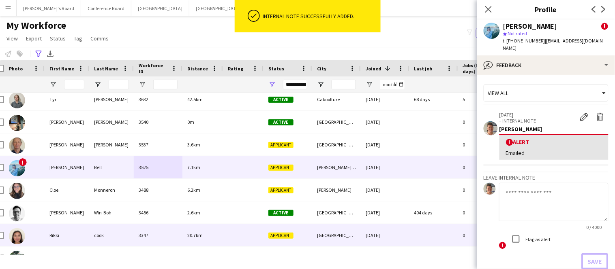
scroll to position [2936, 0]
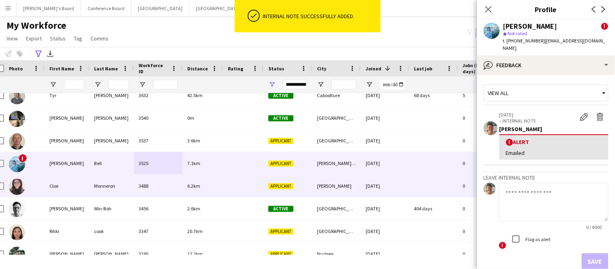
click at [209, 189] on div "6.2km" at bounding box center [202, 186] width 41 height 22
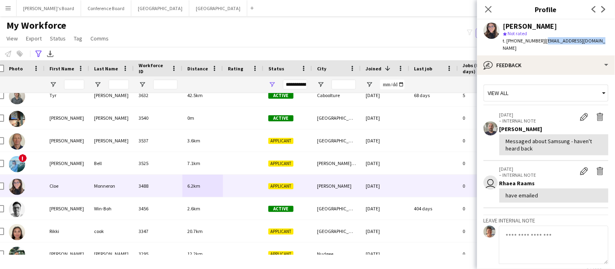
drag, startPoint x: 539, startPoint y: 41, endPoint x: 596, endPoint y: 43, distance: 57.2
click at [596, 43] on div "[PERSON_NAME] star Not rated t. [PHONE_NUMBER] | [EMAIL_ADDRESS][DOMAIN_NAME]" at bounding box center [546, 37] width 138 height 36
copy span "[EMAIL_ADDRESS][DOMAIN_NAME]"
click at [539, 233] on textarea at bounding box center [553, 245] width 109 height 38
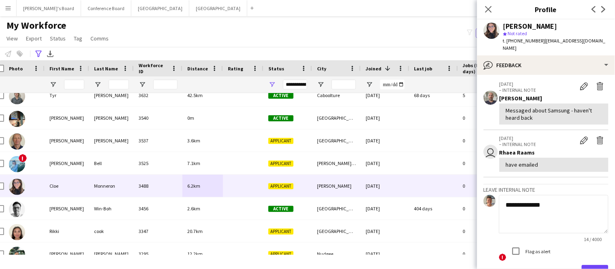
scroll to position [33, 0]
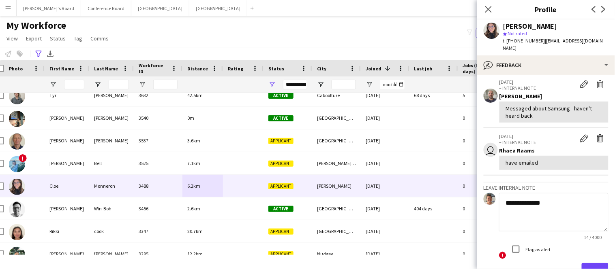
type textarea "**********"
click at [588, 263] on button "Save" at bounding box center [595, 271] width 27 height 16
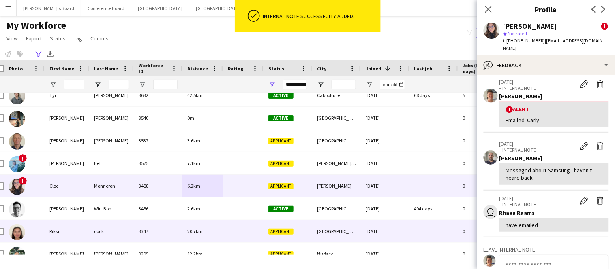
scroll to position [94, 0]
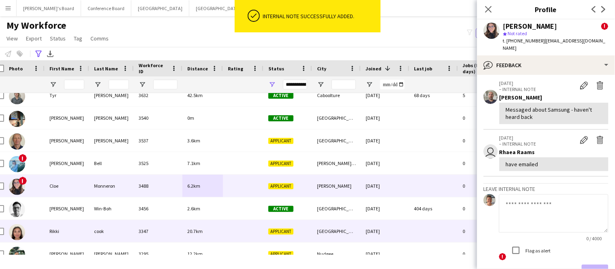
click at [86, 232] on div "Rikki" at bounding box center [67, 231] width 45 height 22
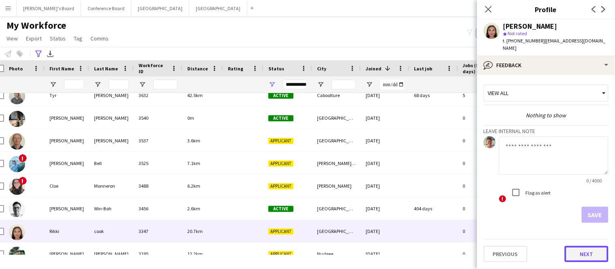
click at [587, 248] on button "Next" at bounding box center [587, 254] width 44 height 16
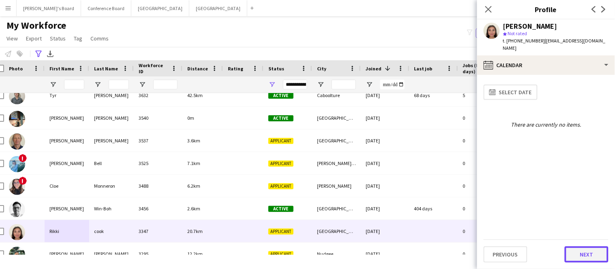
click at [586, 253] on button "Next" at bounding box center [587, 255] width 44 height 16
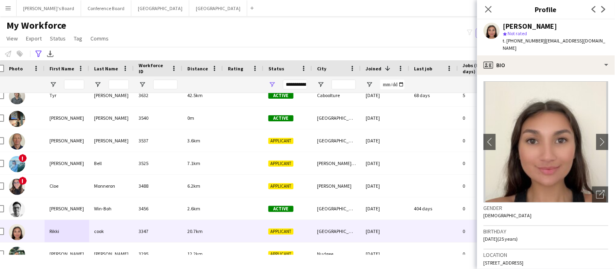
scroll to position [19, 0]
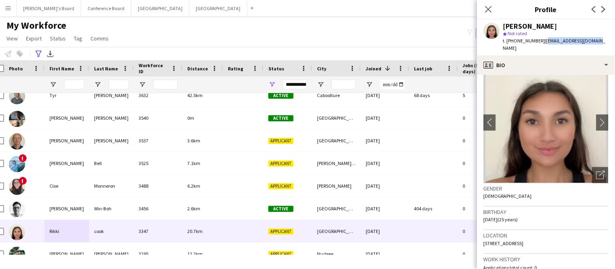
drag, startPoint x: 542, startPoint y: 42, endPoint x: 591, endPoint y: 42, distance: 49.0
click at [591, 42] on div "[PERSON_NAME] star Not rated t. [PHONE_NUMBER] | [EMAIL_ADDRESS][DOMAIN_NAME]" at bounding box center [546, 37] width 138 height 36
copy span "[EMAIL_ADDRESS][DOMAIN_NAME]"
click at [487, 7] on icon at bounding box center [488, 9] width 8 height 8
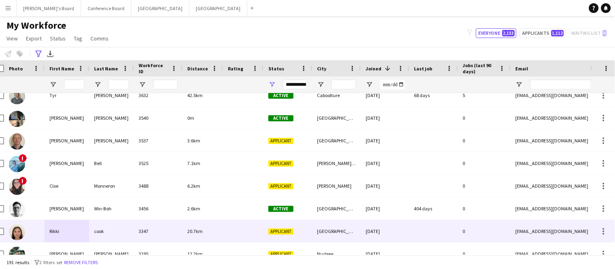
click at [73, 234] on div "Rikki" at bounding box center [67, 231] width 45 height 22
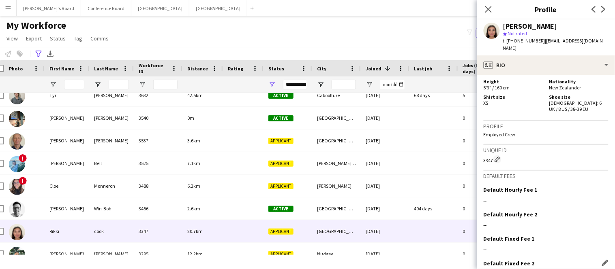
scroll to position [409, 0]
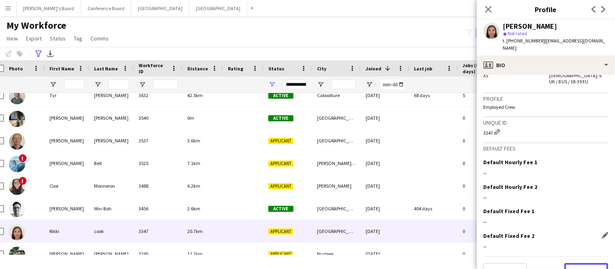
click at [589, 264] on button "Next" at bounding box center [587, 272] width 44 height 16
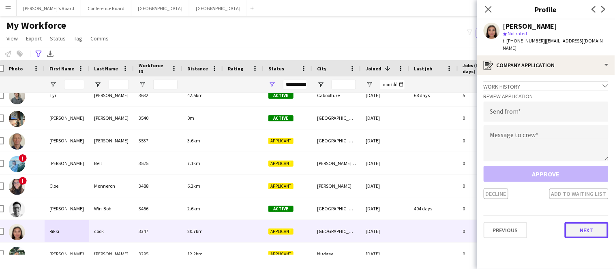
click at [589, 222] on button "Next" at bounding box center [587, 230] width 44 height 16
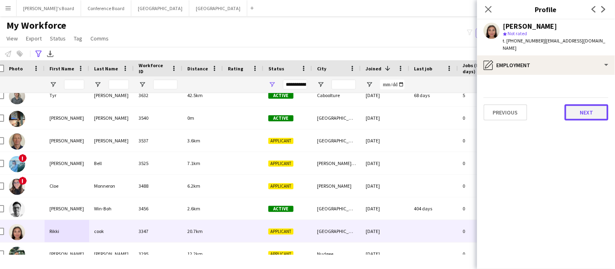
click at [591, 107] on button "Next" at bounding box center [587, 113] width 44 height 16
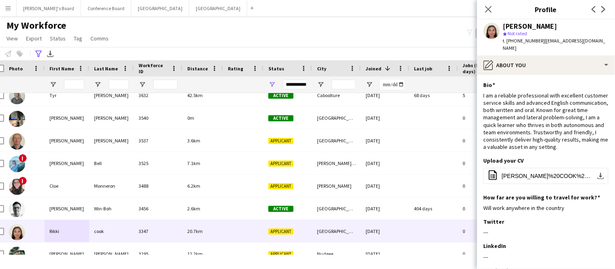
scroll to position [99, 0]
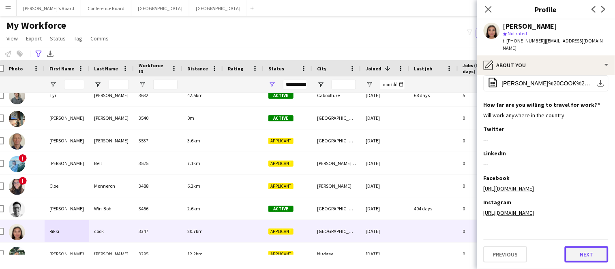
click at [589, 254] on button "Next" at bounding box center [587, 255] width 44 height 16
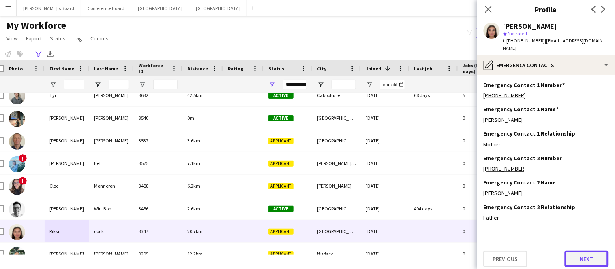
click at [589, 254] on button "Next" at bounding box center [587, 259] width 44 height 16
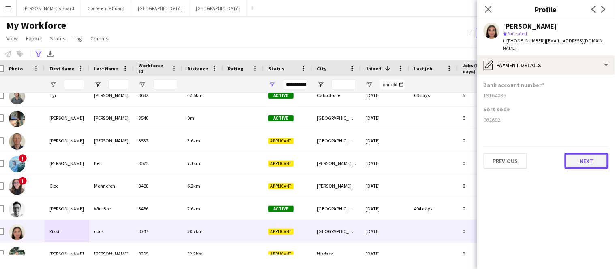
click at [586, 157] on button "Next" at bounding box center [587, 161] width 44 height 16
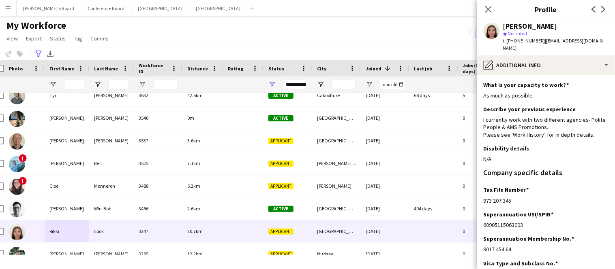
scroll to position [77, 0]
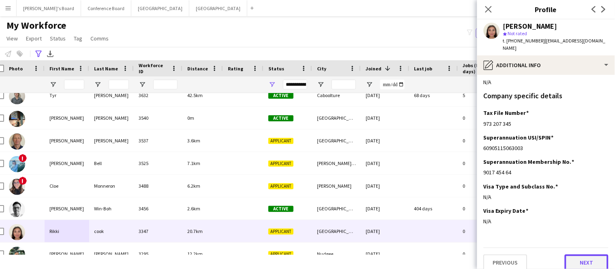
click at [582, 255] on button "Next" at bounding box center [587, 263] width 44 height 16
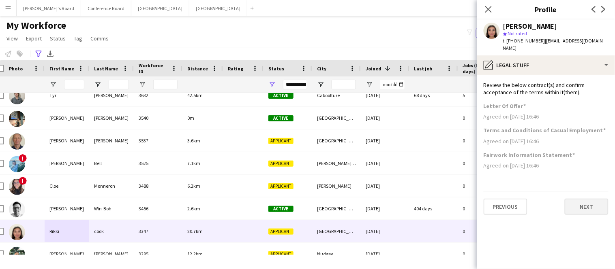
scroll to position [0, 0]
click at [580, 199] on button "Next" at bounding box center [587, 207] width 44 height 16
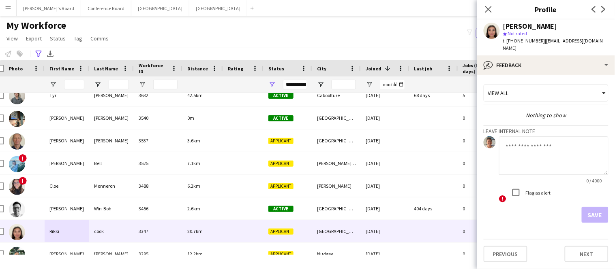
click at [526, 142] on textarea at bounding box center [553, 156] width 109 height 38
type textarea "*******"
click at [592, 207] on button "Save" at bounding box center [595, 215] width 27 height 16
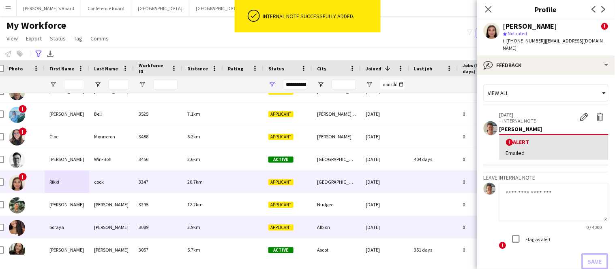
scroll to position [2988, 0]
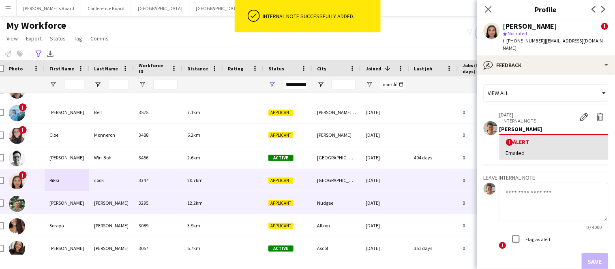
click at [119, 205] on div "[PERSON_NAME]" at bounding box center [111, 203] width 45 height 22
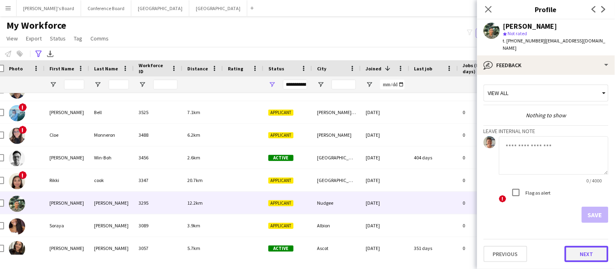
click at [584, 256] on button "Next" at bounding box center [587, 254] width 44 height 16
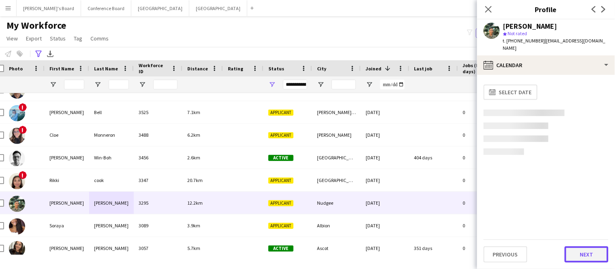
click at [586, 250] on button "Next" at bounding box center [587, 255] width 44 height 16
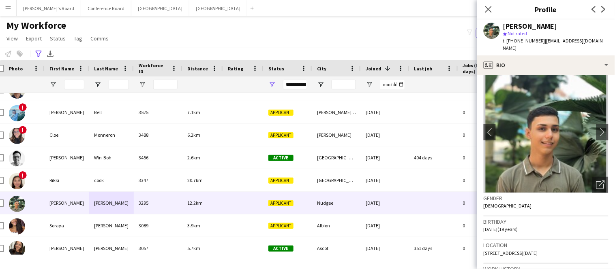
scroll to position [9, 0]
drag, startPoint x: 539, startPoint y: 40, endPoint x: 609, endPoint y: 49, distance: 70.6
click at [609, 49] on div "[PERSON_NAME] star Not rated t. [PHONE_NUMBER] | [EMAIL_ADDRESS][DOMAIN_NAME]" at bounding box center [546, 37] width 138 height 36
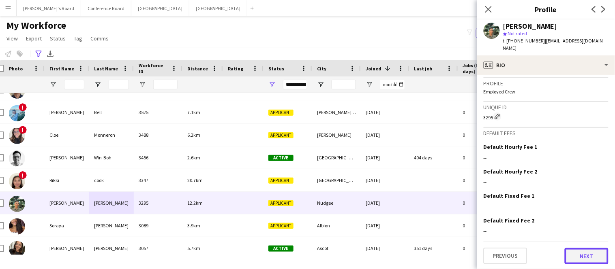
click at [597, 259] on button "Next" at bounding box center [587, 256] width 44 height 16
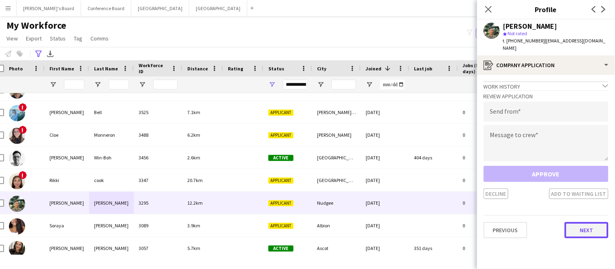
click at [587, 224] on button "Next" at bounding box center [587, 230] width 44 height 16
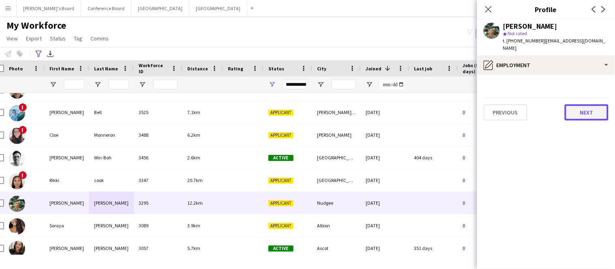
click at [582, 116] on button "Next" at bounding box center [587, 113] width 44 height 16
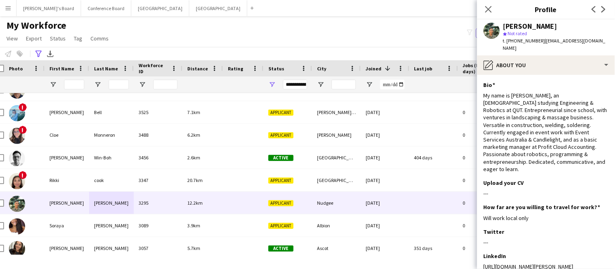
scroll to position [109, 0]
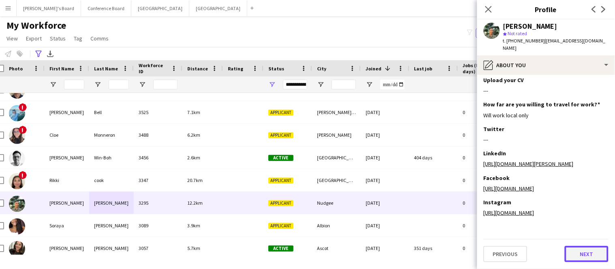
click at [591, 253] on button "Next" at bounding box center [587, 254] width 44 height 16
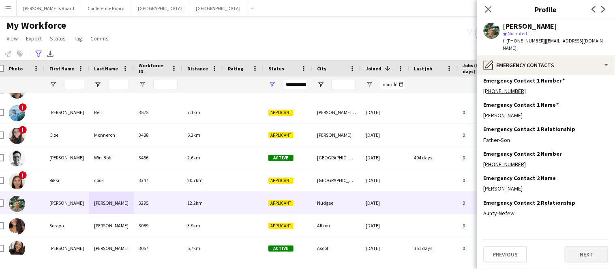
scroll to position [0, 0]
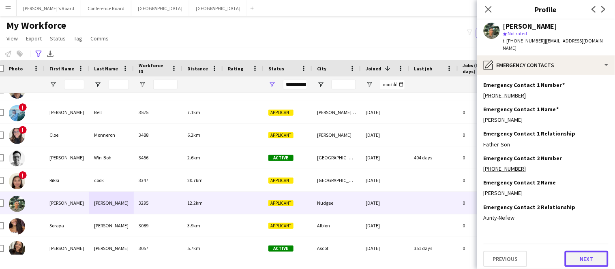
click at [591, 253] on button "Next" at bounding box center [587, 259] width 44 height 16
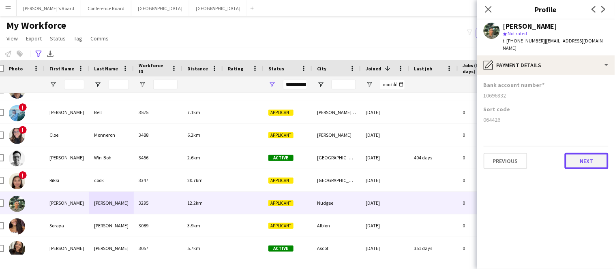
click at [571, 158] on button "Next" at bounding box center [587, 161] width 44 height 16
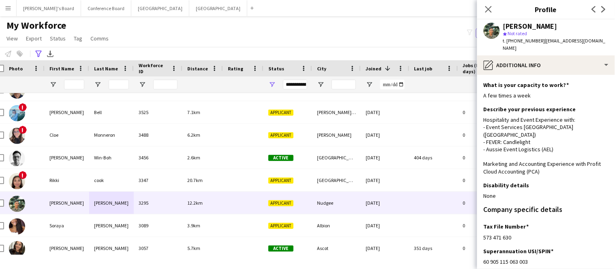
scroll to position [113, 0]
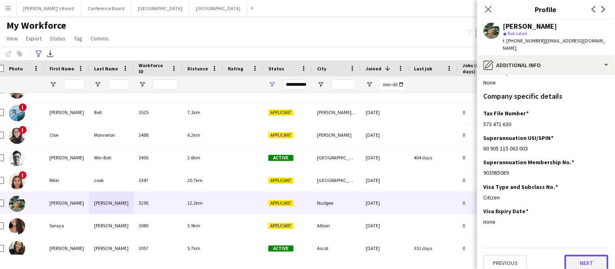
click at [579, 255] on button "Next" at bounding box center [587, 263] width 44 height 16
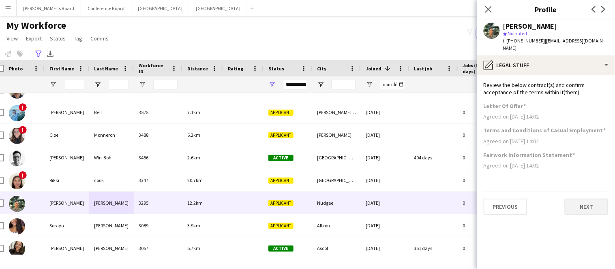
scroll to position [0, 0]
click at [576, 207] on button "Next" at bounding box center [587, 207] width 44 height 16
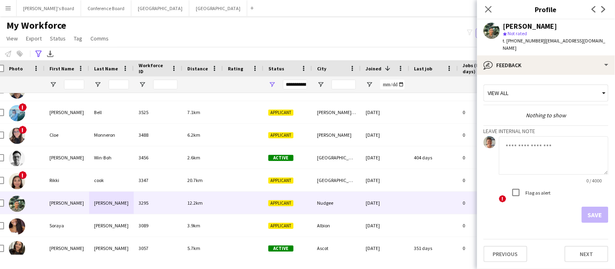
click at [518, 154] on textarea at bounding box center [553, 156] width 109 height 38
type textarea "**********"
click at [601, 216] on button "Save" at bounding box center [595, 215] width 27 height 16
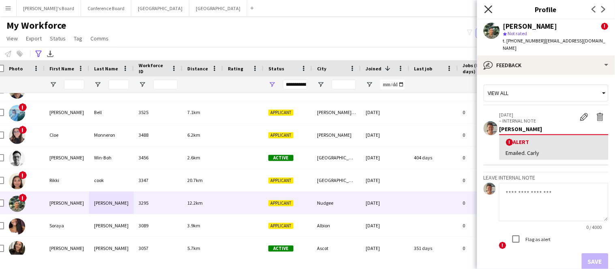
click at [487, 7] on icon "Close pop-in" at bounding box center [488, 9] width 8 height 8
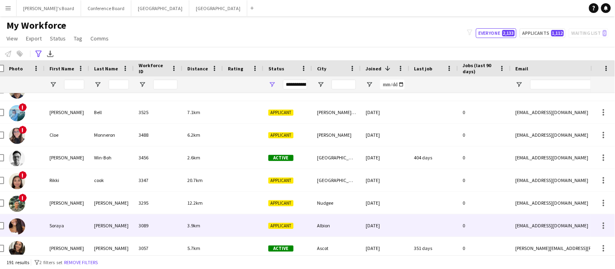
click at [57, 230] on div "Soraya" at bounding box center [67, 226] width 45 height 22
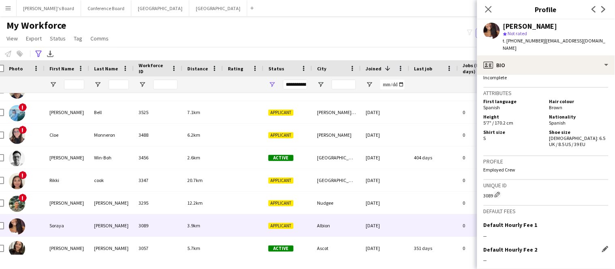
scroll to position [517, 0]
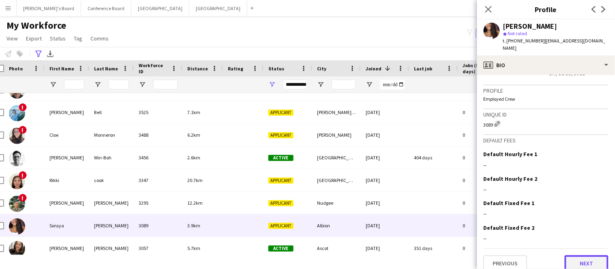
click at [594, 256] on button "Next" at bounding box center [587, 264] width 44 height 16
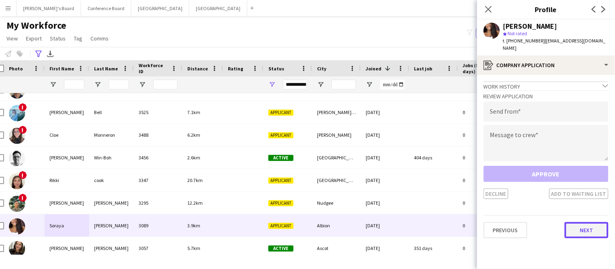
click at [592, 222] on button "Next" at bounding box center [587, 230] width 44 height 16
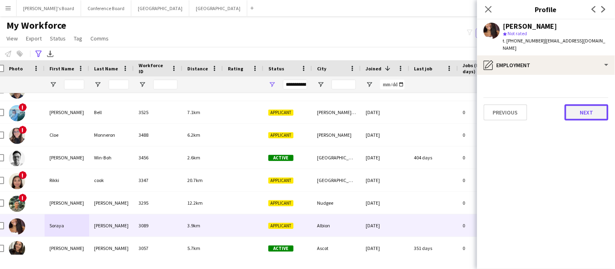
click at [596, 109] on button "Next" at bounding box center [587, 113] width 44 height 16
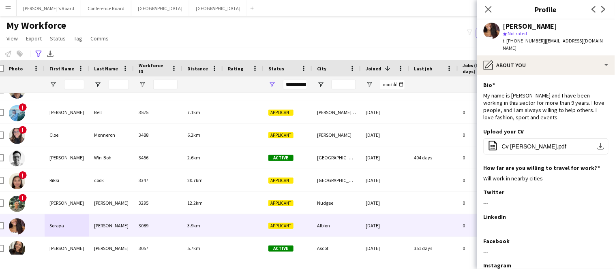
scroll to position [69, 0]
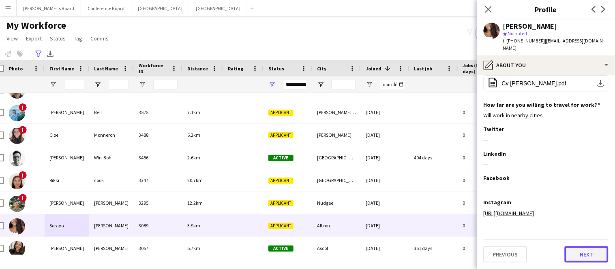
click at [588, 256] on button "Next" at bounding box center [587, 255] width 44 height 16
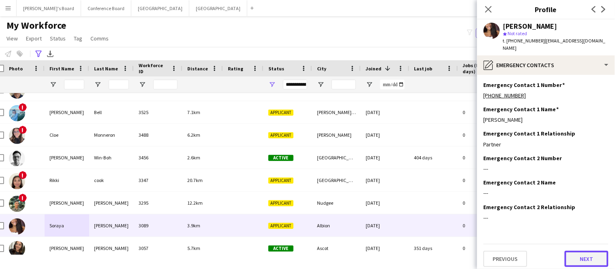
click at [588, 251] on button "Next" at bounding box center [587, 259] width 44 height 16
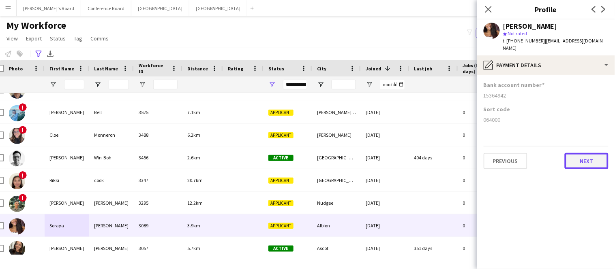
click at [595, 153] on button "Next" at bounding box center [587, 161] width 44 height 16
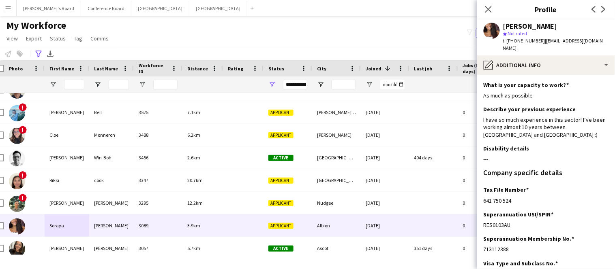
scroll to position [77, 0]
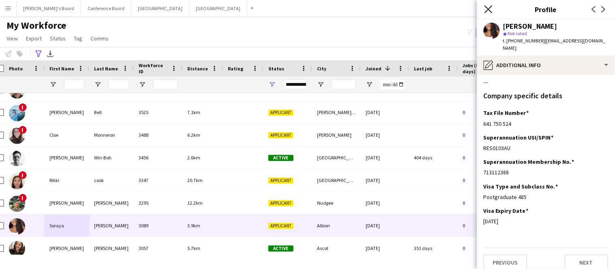
click at [489, 9] on icon at bounding box center [488, 9] width 8 height 8
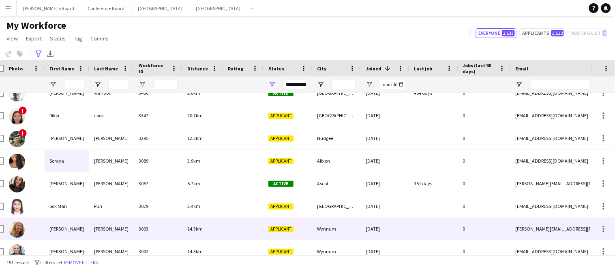
scroll to position [3054, 0]
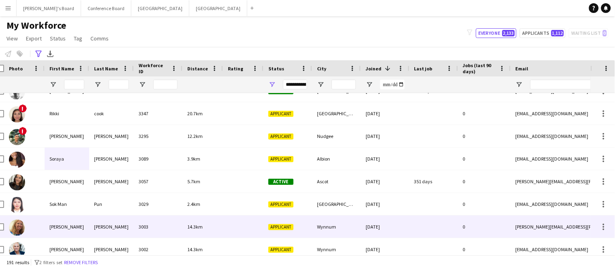
click at [213, 229] on div "14.3km" at bounding box center [202, 227] width 41 height 22
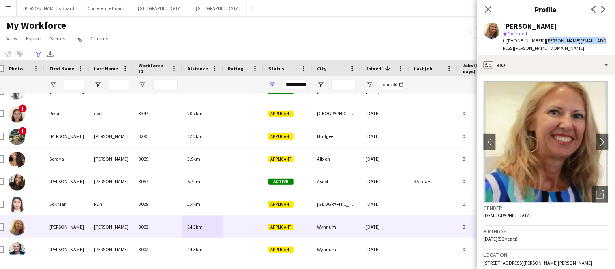
drag, startPoint x: 539, startPoint y: 41, endPoint x: 590, endPoint y: 44, distance: 51.2
click at [590, 44] on div "[PERSON_NAME] star Not rated t. [PHONE_NUMBER] | [PERSON_NAME][EMAIL_ADDRESS][P…" at bounding box center [546, 37] width 138 height 36
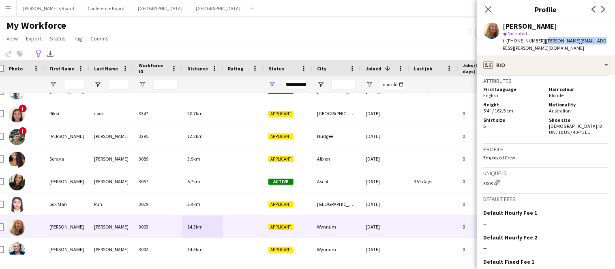
scroll to position [438, 0]
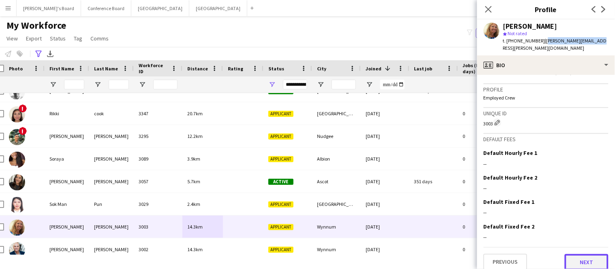
click at [590, 259] on button "Next" at bounding box center [587, 262] width 44 height 16
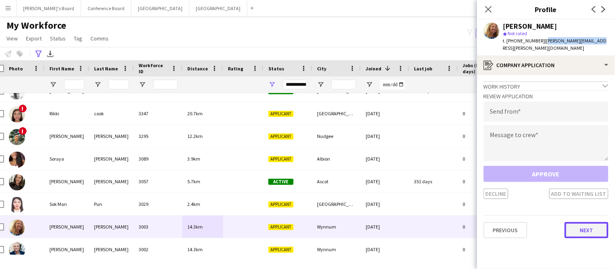
click at [586, 222] on button "Next" at bounding box center [587, 230] width 44 height 16
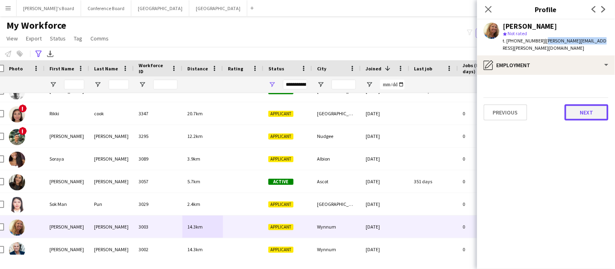
click at [584, 105] on button "Next" at bounding box center [587, 113] width 44 height 16
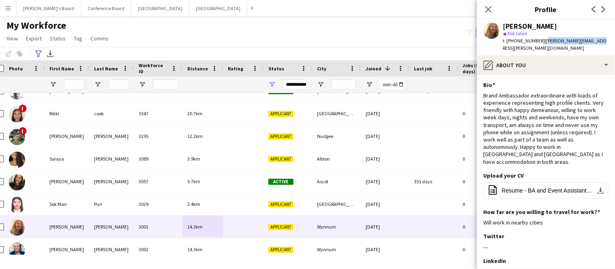
scroll to position [91, 0]
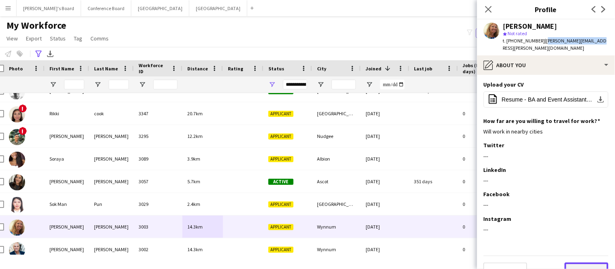
click at [578, 263] on button "Next" at bounding box center [587, 271] width 44 height 16
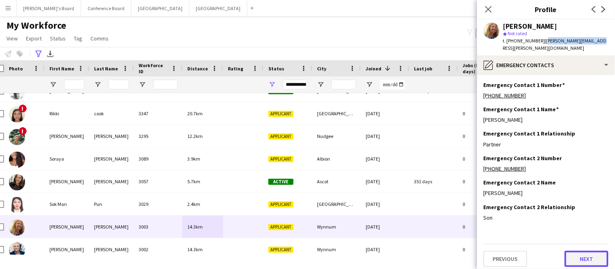
click at [578, 255] on button "Next" at bounding box center [587, 259] width 44 height 16
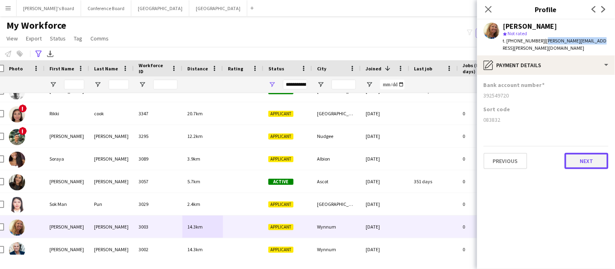
click at [589, 153] on button "Next" at bounding box center [587, 161] width 44 height 16
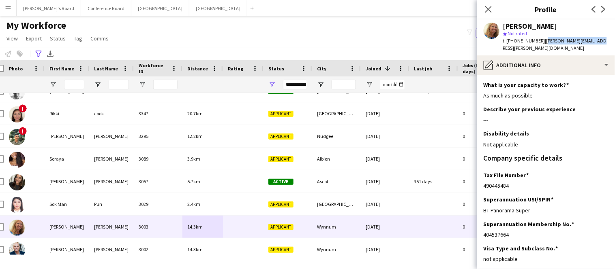
scroll to position [62, 0]
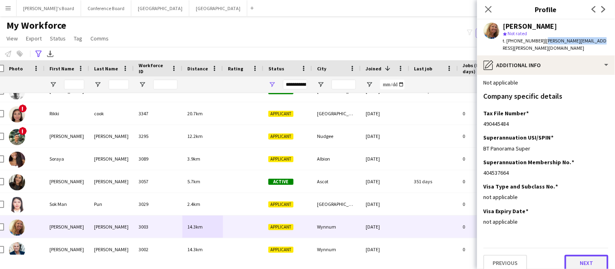
click at [580, 258] on button "Next" at bounding box center [587, 263] width 44 height 16
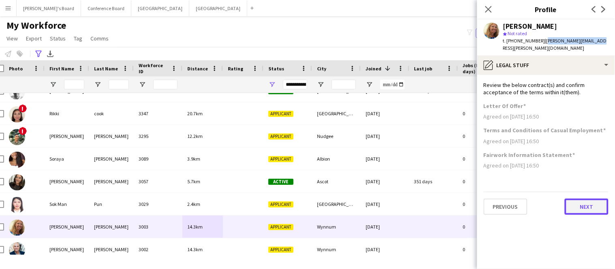
click at [584, 199] on button "Next" at bounding box center [587, 207] width 44 height 16
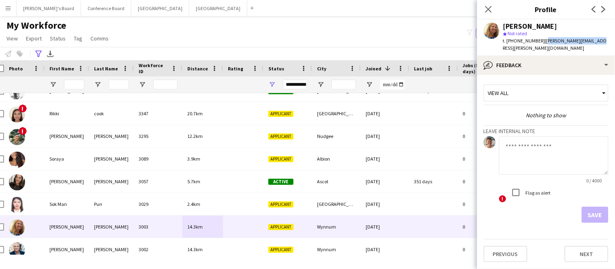
click at [522, 149] on textarea at bounding box center [553, 156] width 109 height 38
type textarea "**********"
click at [593, 210] on button "Save" at bounding box center [595, 215] width 27 height 16
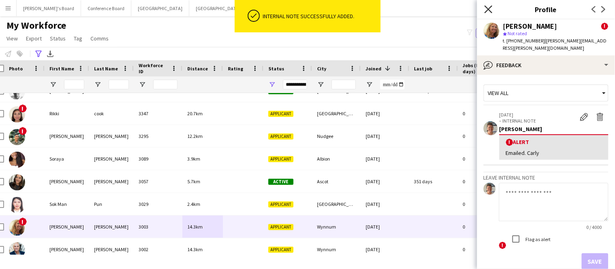
click at [487, 9] on icon "Close pop-in" at bounding box center [488, 9] width 8 height 8
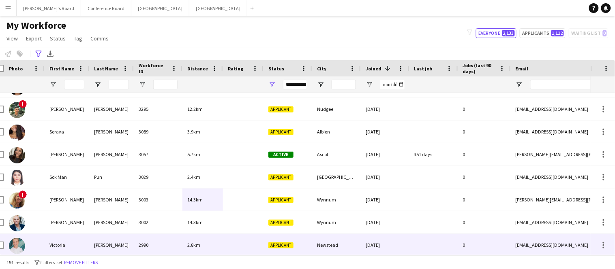
scroll to position [3088, 0]
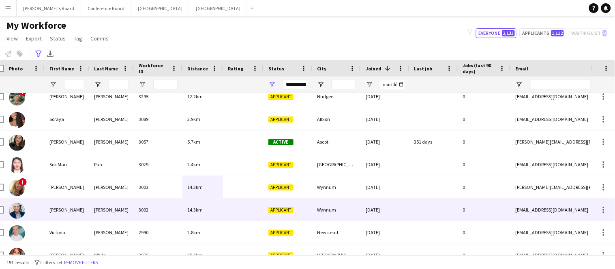
click at [134, 218] on div "3002" at bounding box center [158, 210] width 49 height 22
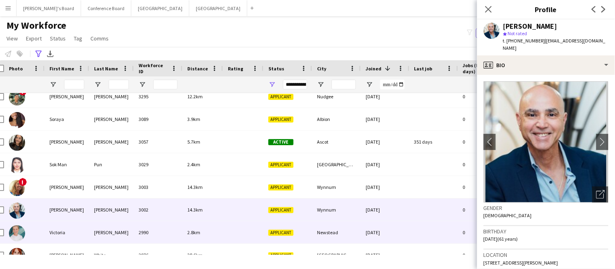
click at [135, 233] on div "2990" at bounding box center [158, 233] width 49 height 22
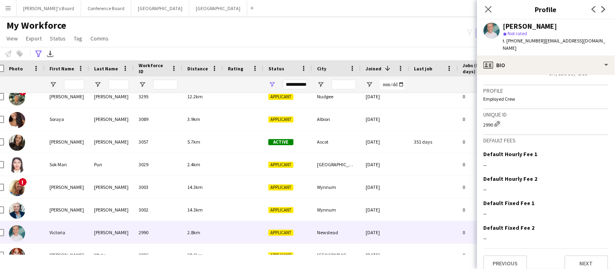
scroll to position [571, 0]
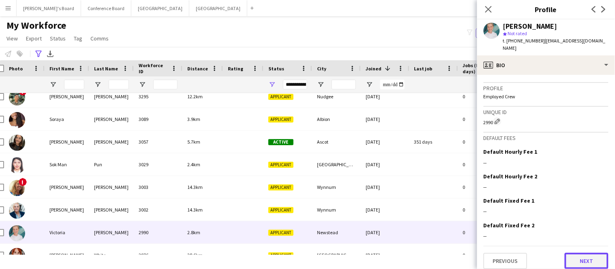
click at [577, 253] on button "Next" at bounding box center [587, 261] width 44 height 16
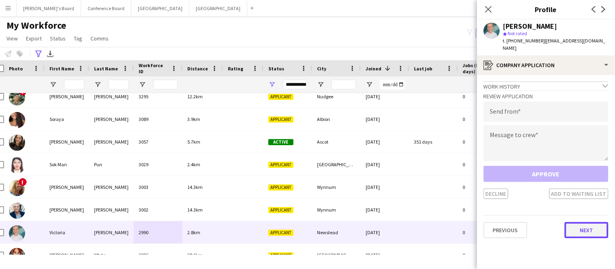
click at [583, 226] on button "Next" at bounding box center [587, 230] width 44 height 16
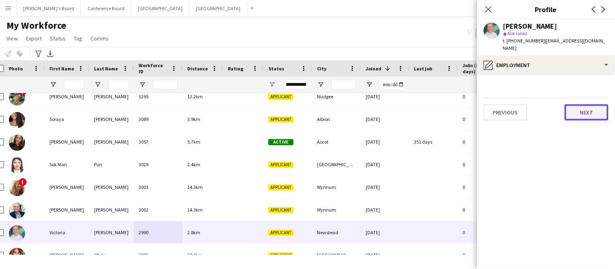
click at [591, 107] on button "Next" at bounding box center [587, 113] width 44 height 16
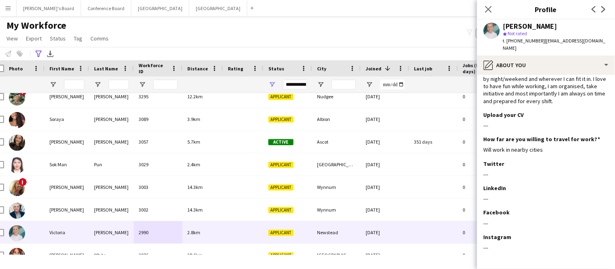
scroll to position [87, 0]
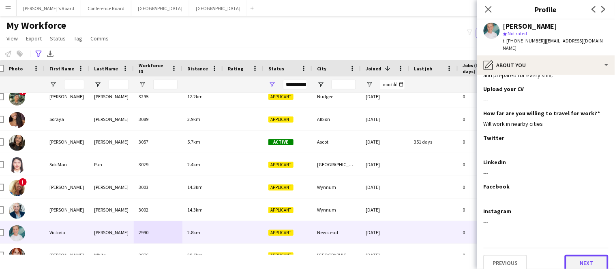
click at [583, 255] on button "Next" at bounding box center [587, 263] width 44 height 16
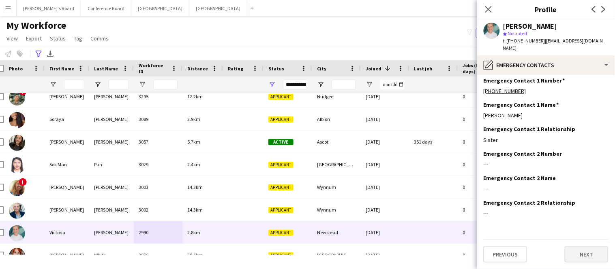
scroll to position [0, 0]
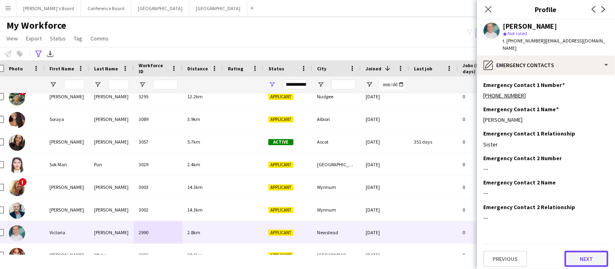
click at [584, 252] on button "Next" at bounding box center [587, 259] width 44 height 16
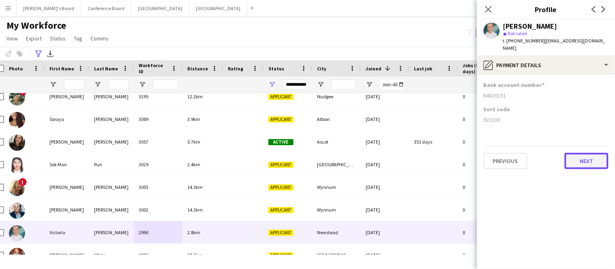
click at [589, 153] on button "Next" at bounding box center [587, 161] width 44 height 16
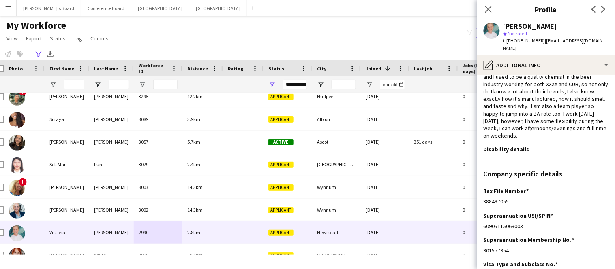
scroll to position [195, 0]
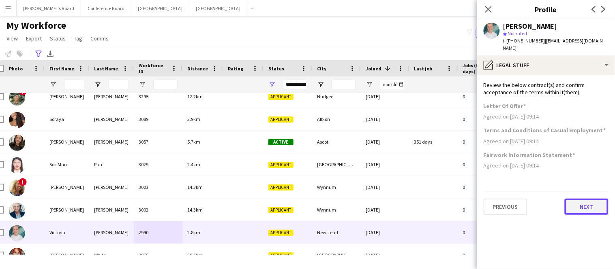
click at [590, 202] on button "Next" at bounding box center [587, 207] width 44 height 16
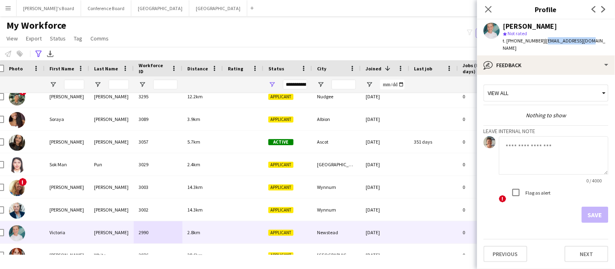
drag, startPoint x: 539, startPoint y: 40, endPoint x: 583, endPoint y: 45, distance: 44.0
click at [583, 45] on div "[PERSON_NAME] star Not rated t. [PHONE_NUMBER] | [EMAIL_ADDRESS][DOMAIN_NAME]" at bounding box center [546, 37] width 138 height 36
click at [523, 145] on textarea at bounding box center [553, 156] width 109 height 38
type textarea "*******"
click at [591, 207] on button "Save" at bounding box center [595, 215] width 27 height 16
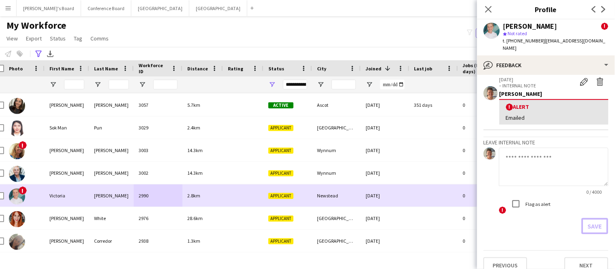
scroll to position [3130, 0]
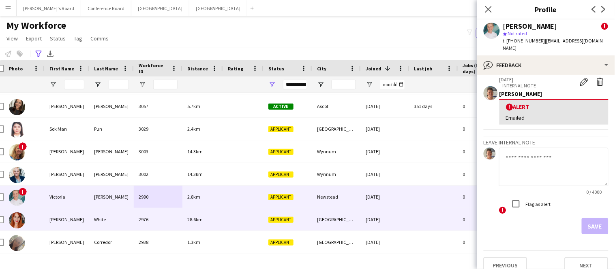
click at [205, 225] on div "28.6km" at bounding box center [202, 220] width 41 height 22
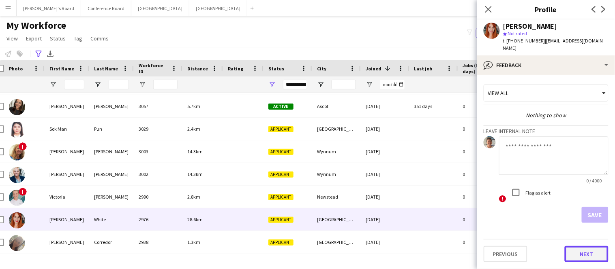
click at [593, 250] on button "Next" at bounding box center [587, 254] width 44 height 16
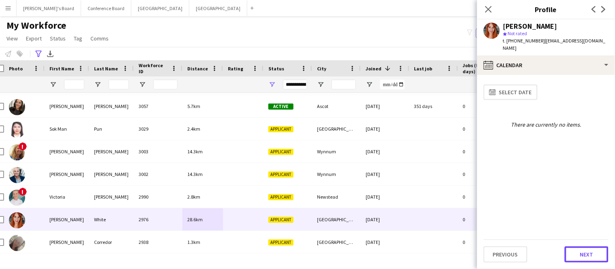
click at [593, 250] on button "Next" at bounding box center [587, 255] width 44 height 16
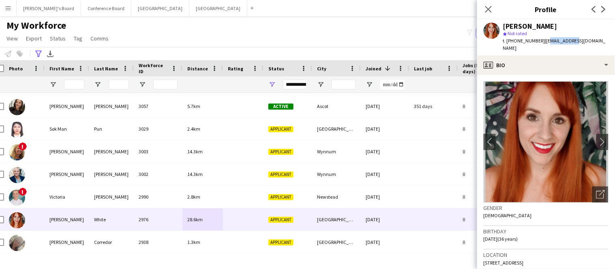
drag, startPoint x: 541, startPoint y: 41, endPoint x: 565, endPoint y: 43, distance: 24.4
click at [565, 43] on span "| [EMAIL_ADDRESS][DOMAIN_NAME]" at bounding box center [554, 44] width 103 height 13
drag, startPoint x: 539, startPoint y: 41, endPoint x: 603, endPoint y: 44, distance: 64.1
click at [603, 44] on div "[PERSON_NAME] star Not rated t. [PHONE_NUMBER] | [EMAIL_ADDRESS][DOMAIN_NAME]" at bounding box center [546, 37] width 138 height 36
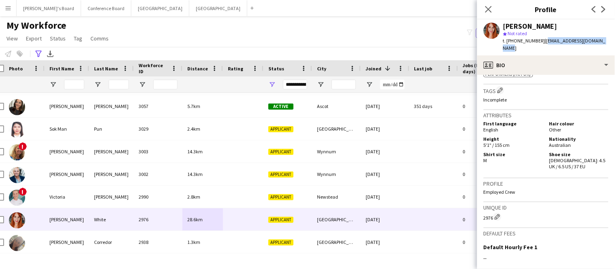
scroll to position [553, 0]
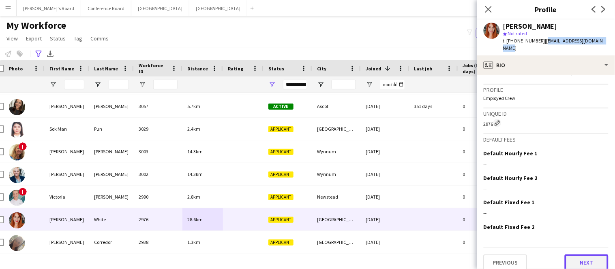
click at [582, 258] on button "Next" at bounding box center [587, 263] width 44 height 16
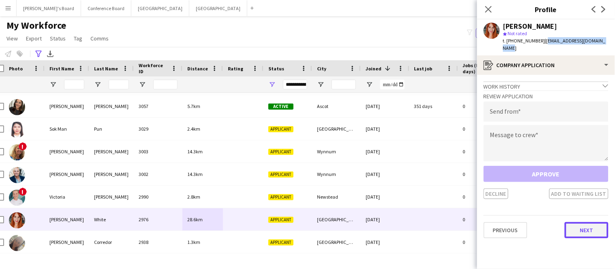
click at [569, 227] on button "Next" at bounding box center [587, 230] width 44 height 16
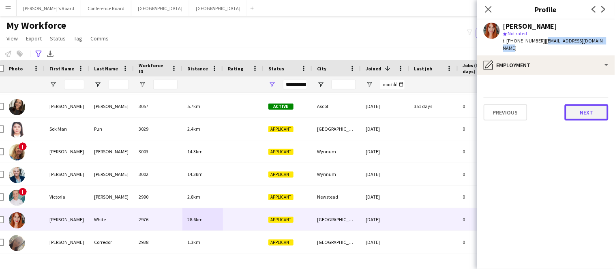
click at [580, 108] on button "Next" at bounding box center [587, 113] width 44 height 16
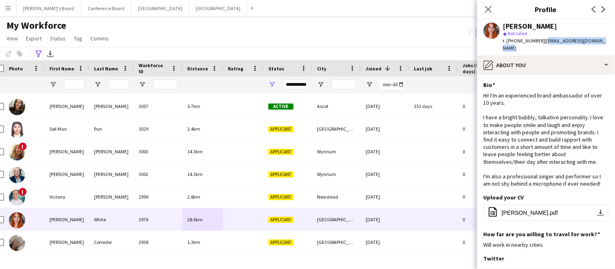
scroll to position [121, 0]
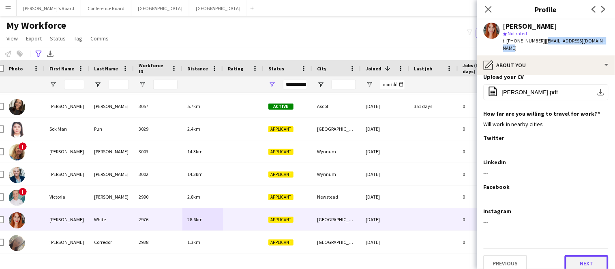
click at [579, 256] on button "Next" at bounding box center [587, 264] width 44 height 16
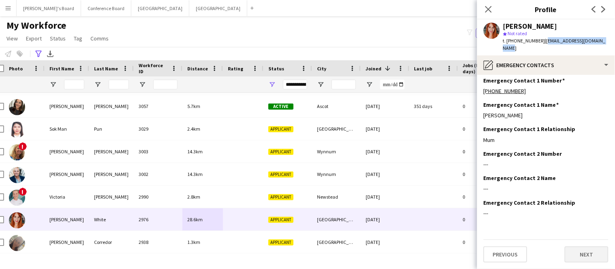
scroll to position [0, 0]
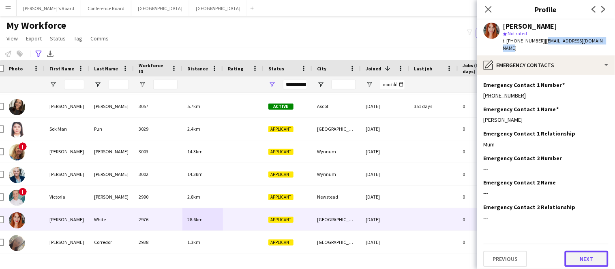
click at [579, 255] on button "Next" at bounding box center [587, 259] width 44 height 16
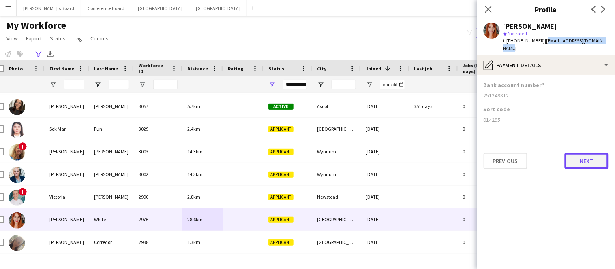
click at [580, 157] on button "Next" at bounding box center [587, 161] width 44 height 16
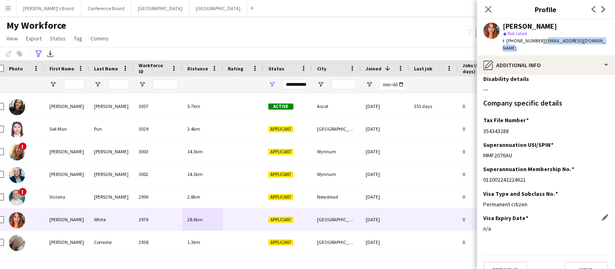
scroll to position [77, 0]
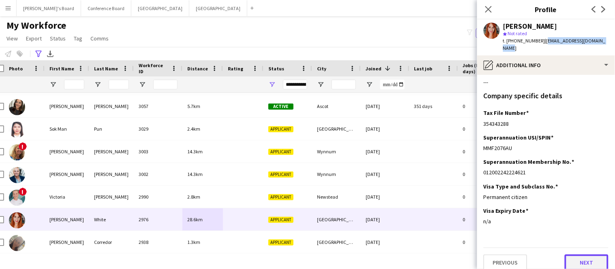
click at [573, 259] on button "Next" at bounding box center [587, 263] width 44 height 16
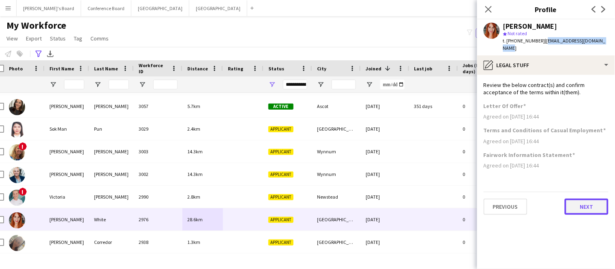
click at [573, 204] on button "Next" at bounding box center [587, 207] width 44 height 16
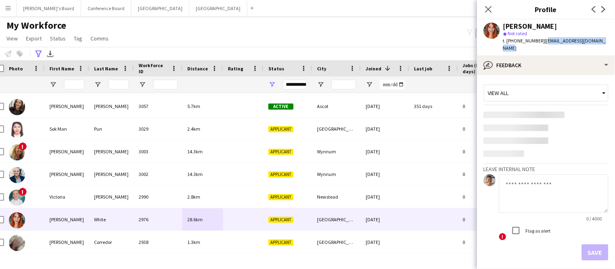
click at [546, 228] on label "Flag as alert" at bounding box center [537, 231] width 27 height 6
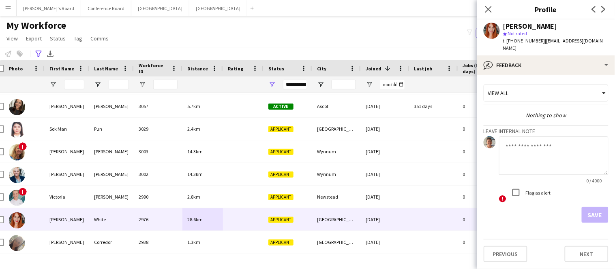
click at [516, 139] on textarea at bounding box center [553, 156] width 109 height 38
type textarea "*******"
click at [592, 207] on button "Save" at bounding box center [595, 215] width 27 height 16
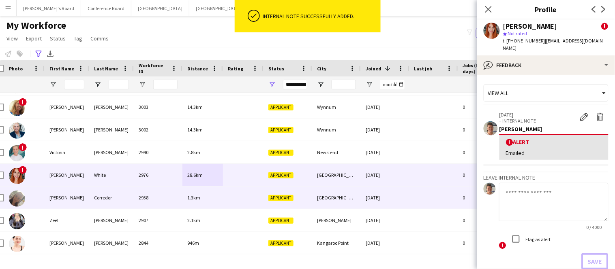
scroll to position [3174, 0]
click at [66, 197] on div "[PERSON_NAME]" at bounding box center [67, 198] width 45 height 22
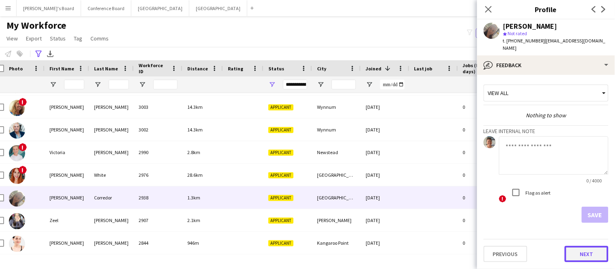
click at [572, 250] on button "Next" at bounding box center [587, 254] width 44 height 16
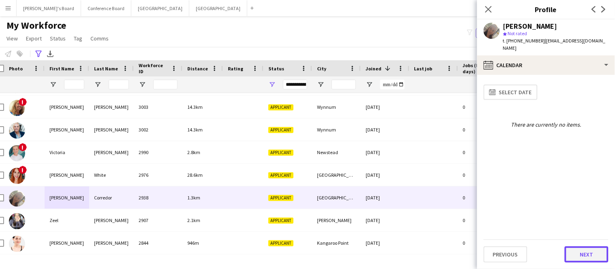
click at [574, 255] on button "Next" at bounding box center [587, 255] width 44 height 16
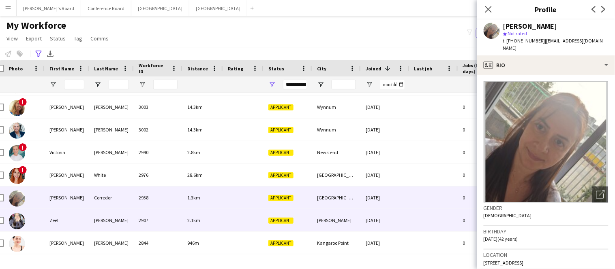
click at [56, 223] on div "Zeel" at bounding box center [67, 221] width 45 height 22
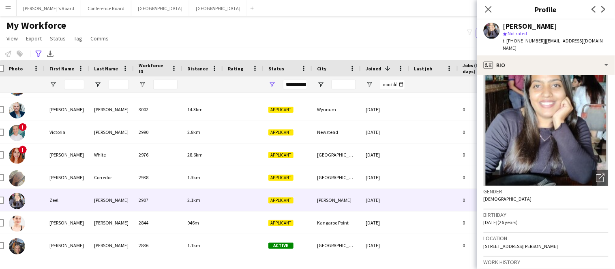
scroll to position [16, 0]
drag, startPoint x: 539, startPoint y: 41, endPoint x: 595, endPoint y: 44, distance: 55.6
click at [595, 44] on div "[PERSON_NAME] star Not rated t. [PHONE_NUMBER] | [EMAIL_ADDRESS][DOMAIN_NAME]" at bounding box center [546, 37] width 138 height 36
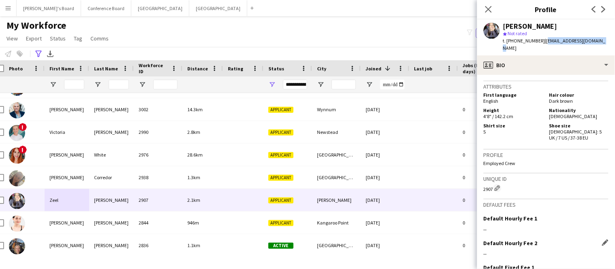
scroll to position [459, 0]
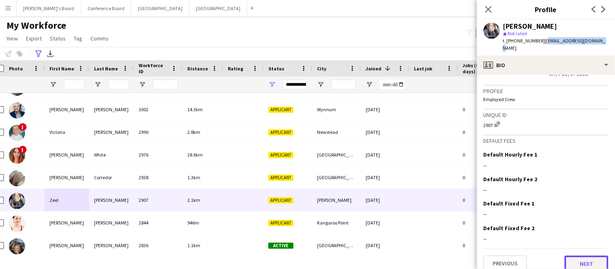
click at [582, 256] on button "Next" at bounding box center [587, 264] width 44 height 16
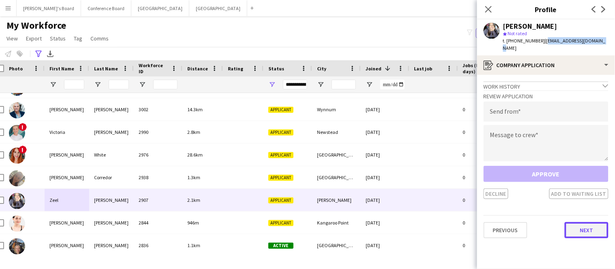
click at [582, 225] on button "Next" at bounding box center [587, 230] width 44 height 16
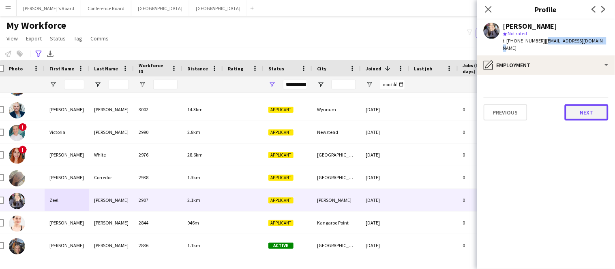
click at [583, 105] on button "Next" at bounding box center [587, 113] width 44 height 16
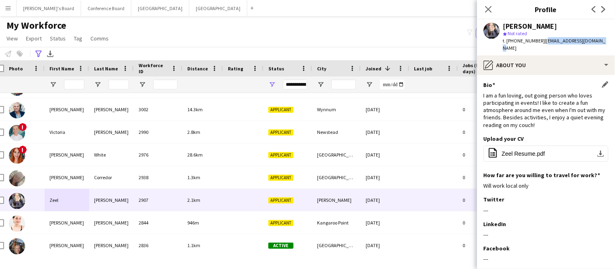
scroll to position [62, 0]
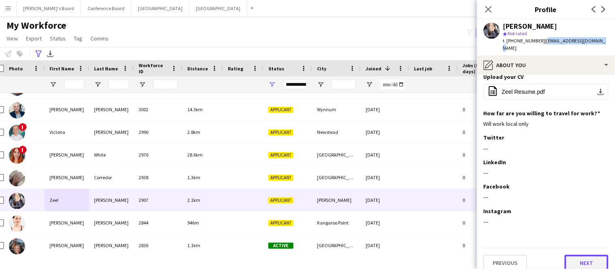
click at [586, 255] on button "Next" at bounding box center [587, 263] width 44 height 16
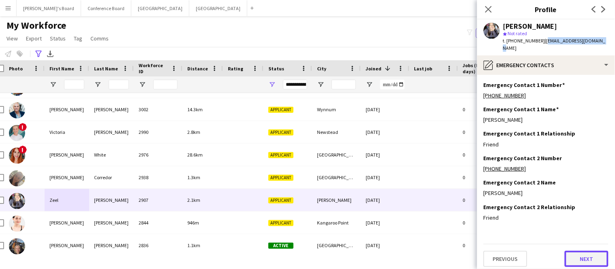
click at [585, 254] on button "Next" at bounding box center [587, 259] width 44 height 16
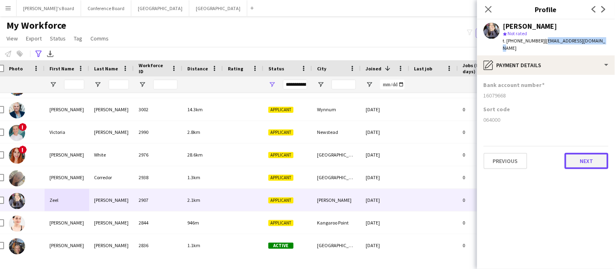
click at [585, 156] on button "Next" at bounding box center [587, 161] width 44 height 16
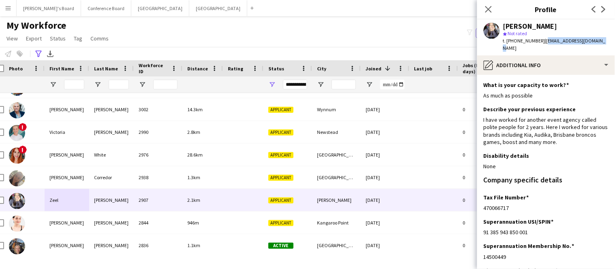
scroll to position [84, 0]
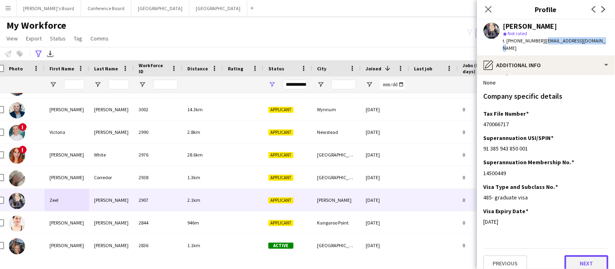
click at [581, 256] on button "Next" at bounding box center [587, 264] width 44 height 16
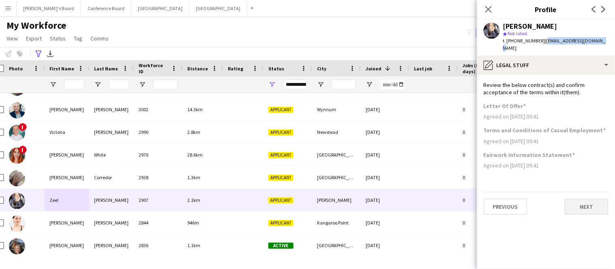
scroll to position [0, 0]
click at [580, 201] on button "Next" at bounding box center [587, 207] width 44 height 16
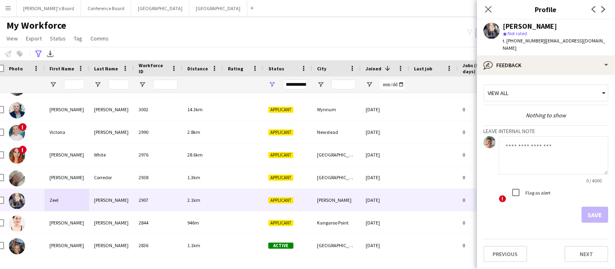
click at [530, 190] on label "Flag as alert" at bounding box center [537, 193] width 27 height 6
click at [521, 143] on textarea at bounding box center [553, 156] width 109 height 38
type textarea "**********"
click at [601, 211] on button "Save" at bounding box center [595, 215] width 27 height 16
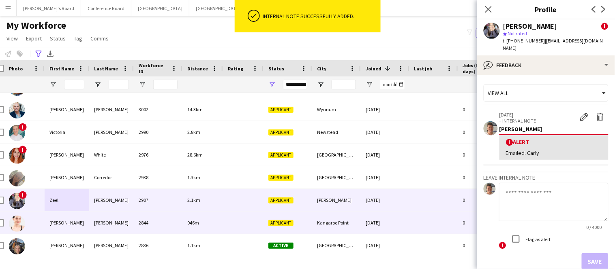
click at [73, 224] on div "[PERSON_NAME]" at bounding box center [67, 223] width 45 height 22
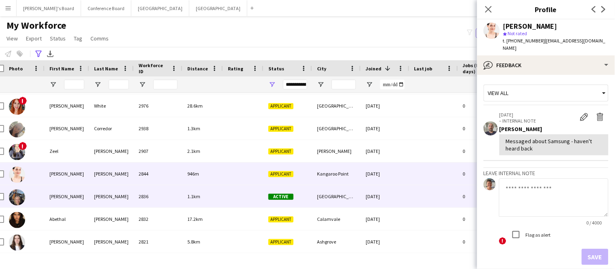
scroll to position [3244, 0]
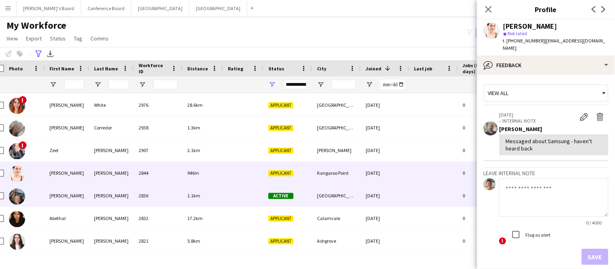
click at [128, 192] on div "[PERSON_NAME]" at bounding box center [111, 196] width 45 height 22
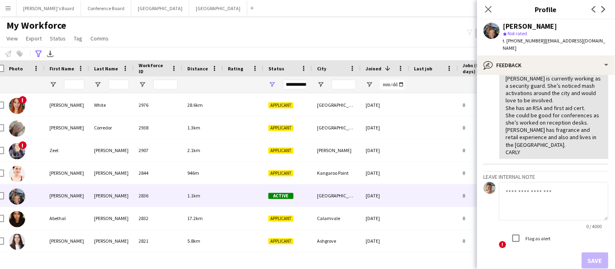
scroll to position [99, 0]
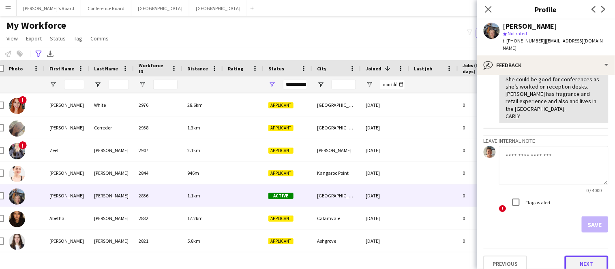
click at [575, 258] on button "Next" at bounding box center [587, 264] width 44 height 16
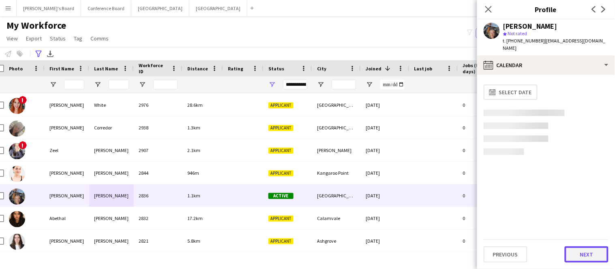
click at [575, 257] on button "Next" at bounding box center [587, 255] width 44 height 16
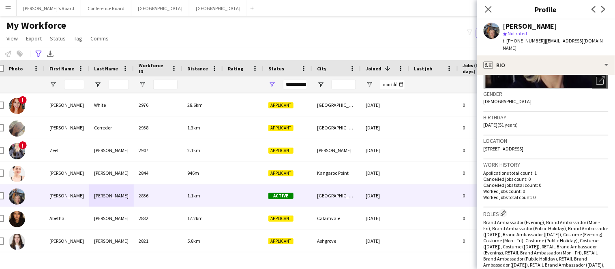
scroll to position [115, 0]
drag, startPoint x: 541, startPoint y: 41, endPoint x: 607, endPoint y: 41, distance: 66.1
click at [607, 41] on div "[PERSON_NAME] star Not rated t. [PHONE_NUMBER] | [EMAIL_ADDRESS][DOMAIN_NAME]" at bounding box center [546, 37] width 138 height 36
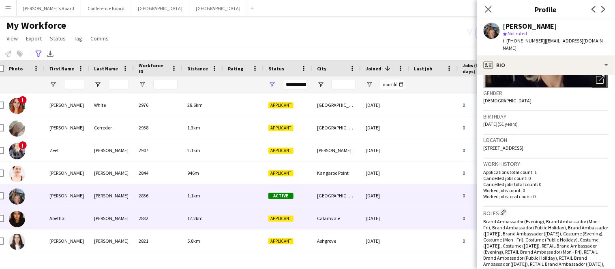
click at [57, 220] on div "Abethal" at bounding box center [67, 218] width 45 height 22
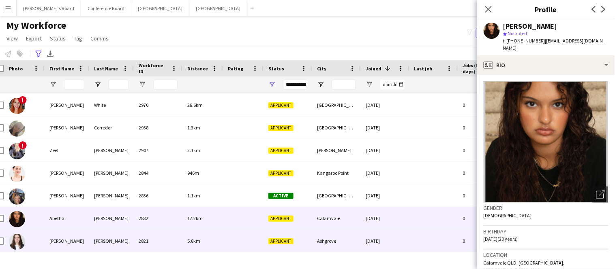
click at [56, 239] on div "[PERSON_NAME]" at bounding box center [67, 241] width 45 height 22
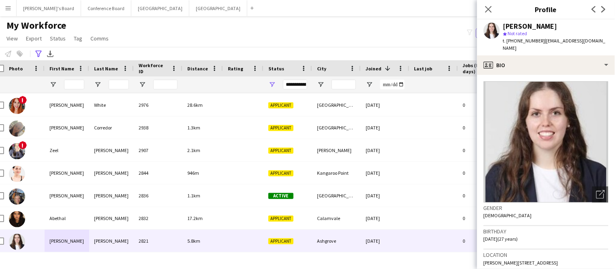
drag, startPoint x: 541, startPoint y: 41, endPoint x: 596, endPoint y: 42, distance: 55.1
click at [596, 42] on div "[PERSON_NAME] star Not rated t. [PHONE_NUMBER] | [EMAIL_ADDRESS][DOMAIN_NAME]" at bounding box center [546, 37] width 138 height 36
drag, startPoint x: 543, startPoint y: 42, endPoint x: 596, endPoint y: 43, distance: 53.1
click at [596, 43] on div "[PERSON_NAME] star Not rated t. [PHONE_NUMBER] | [EMAIL_ADDRESS][DOMAIN_NAME]" at bounding box center [546, 37] width 138 height 36
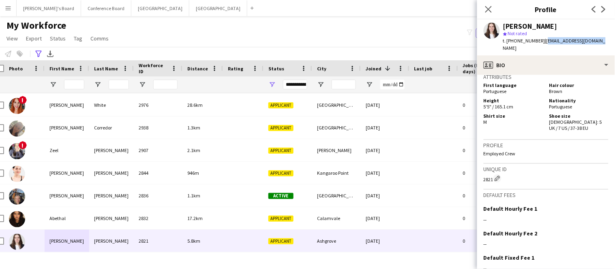
scroll to position [498, 0]
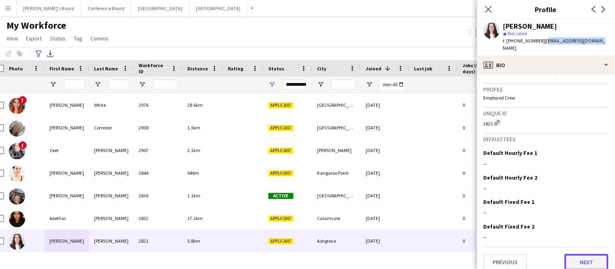
click at [576, 255] on button "Next" at bounding box center [587, 262] width 44 height 16
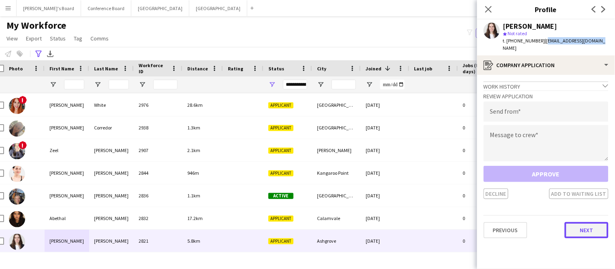
click at [573, 222] on button "Next" at bounding box center [587, 230] width 44 height 16
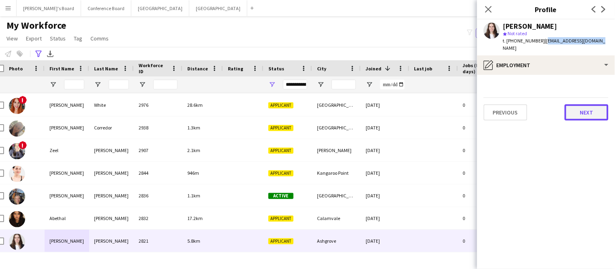
click at [580, 107] on button "Next" at bounding box center [587, 113] width 44 height 16
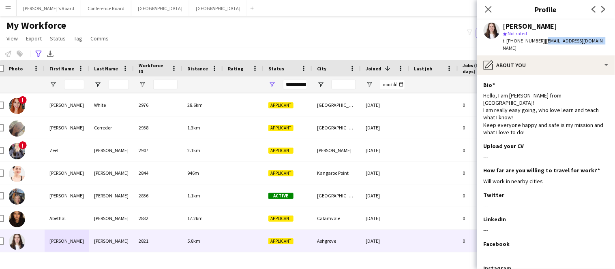
scroll to position [50, 0]
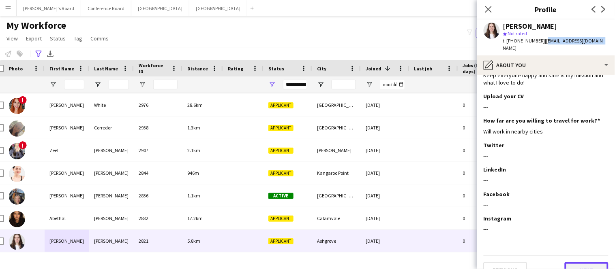
click at [575, 263] on button "Next" at bounding box center [587, 271] width 44 height 16
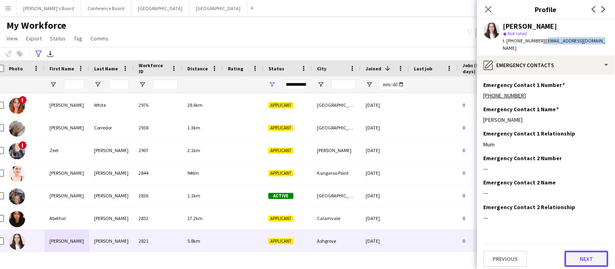
click at [574, 252] on button "Next" at bounding box center [587, 259] width 44 height 16
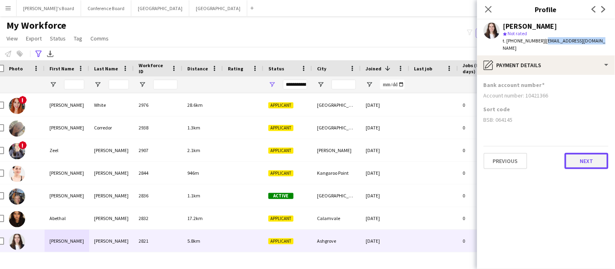
click at [571, 154] on button "Next" at bounding box center [587, 161] width 44 height 16
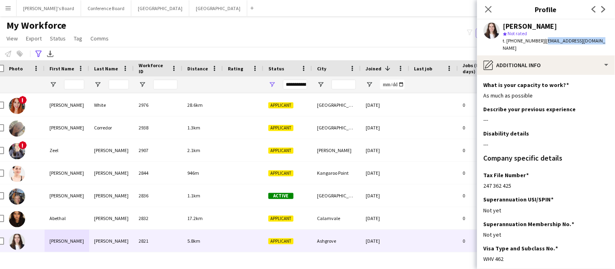
scroll to position [62, 0]
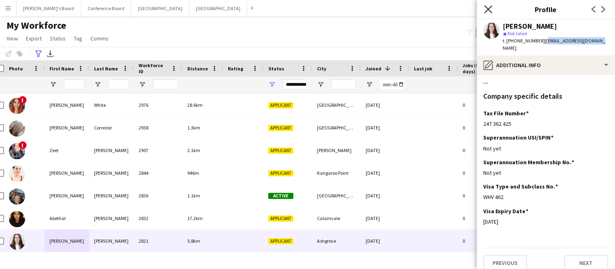
click at [489, 10] on icon at bounding box center [488, 9] width 8 height 8
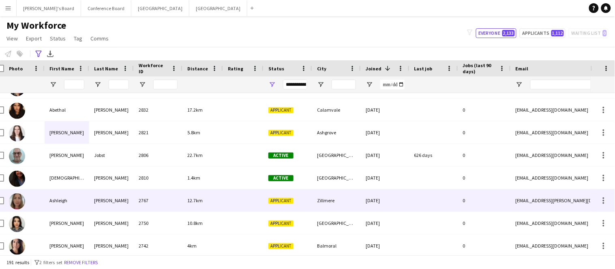
scroll to position [3353, 0]
click at [282, 199] on span "Applicant" at bounding box center [280, 201] width 25 height 6
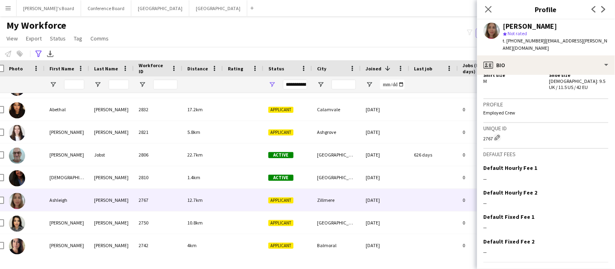
scroll to position [492, 0]
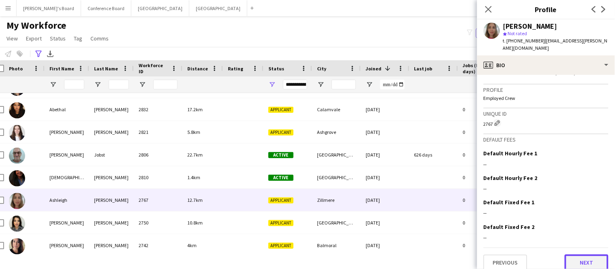
click at [577, 260] on button "Next" at bounding box center [587, 263] width 44 height 16
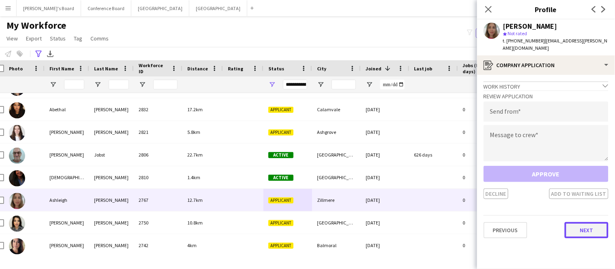
click at [583, 224] on button "Next" at bounding box center [587, 230] width 44 height 16
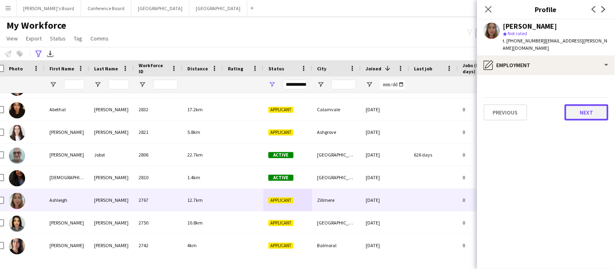
click at [571, 105] on button "Next" at bounding box center [587, 113] width 44 height 16
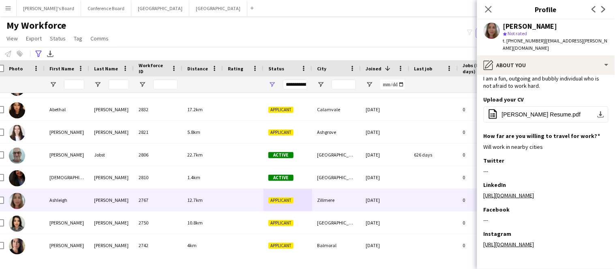
scroll to position [40, 0]
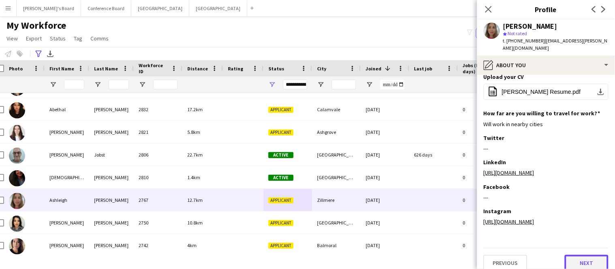
click at [592, 256] on button "Next" at bounding box center [587, 263] width 44 height 16
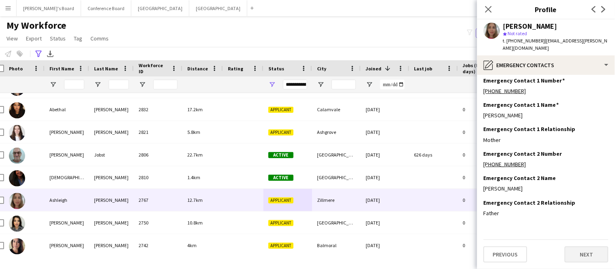
scroll to position [0, 0]
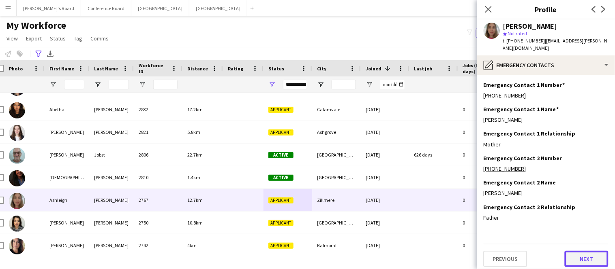
click at [592, 255] on button "Next" at bounding box center [587, 259] width 44 height 16
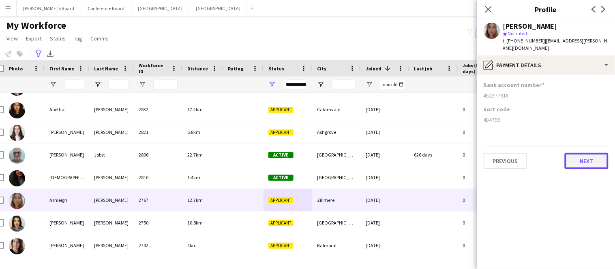
click at [584, 154] on button "Next" at bounding box center [587, 161] width 44 height 16
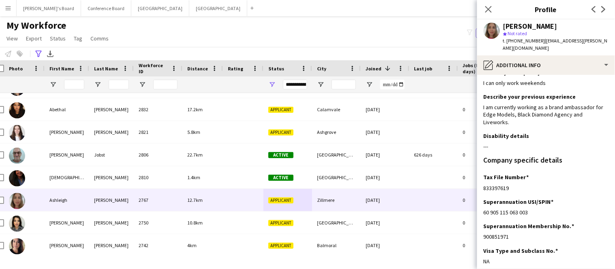
scroll to position [69, 0]
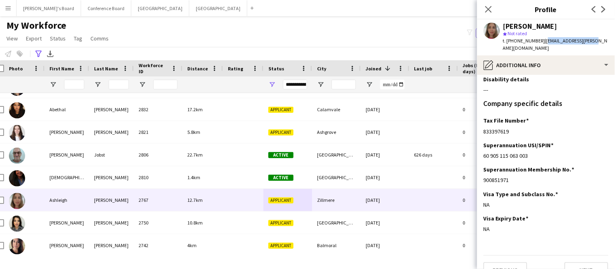
drag, startPoint x: 540, startPoint y: 42, endPoint x: 588, endPoint y: 44, distance: 47.9
click at [588, 44] on div "[PERSON_NAME] star Not rated t. [PHONE_NUMBER] | [EMAIL_ADDRESS][PERSON_NAME][D…" at bounding box center [546, 37] width 138 height 36
click at [582, 263] on button "Next" at bounding box center [587, 271] width 44 height 16
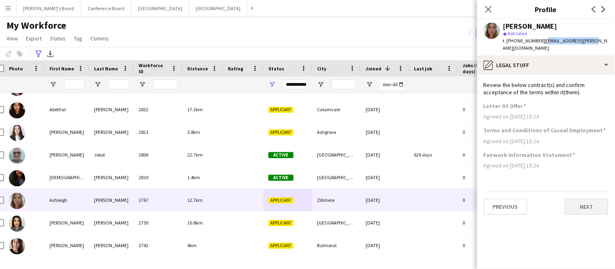
scroll to position [0, 0]
click at [575, 199] on button "Next" at bounding box center [587, 207] width 44 height 16
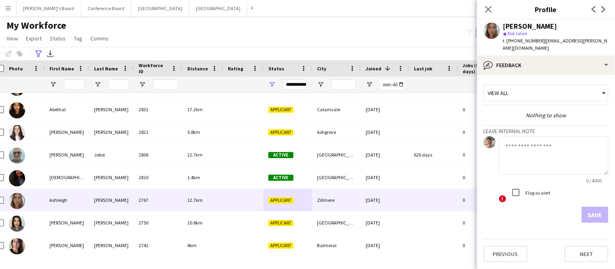
click at [515, 225] on app-crew-profile-feedback-tab "View all Nothing to show Leave internal note 0 / 4000 ! Flag as alert Save Prev…" at bounding box center [546, 172] width 138 height 195
click at [523, 139] on textarea at bounding box center [553, 156] width 109 height 38
type textarea "*******"
click at [597, 207] on button "Save" at bounding box center [595, 215] width 27 height 16
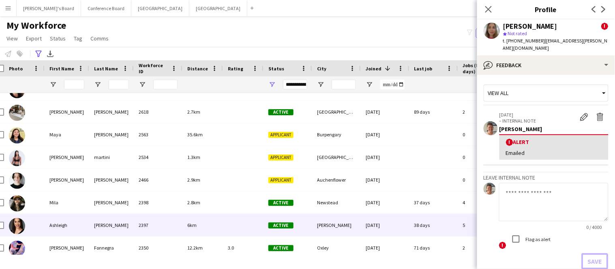
scroll to position [3532, 0]
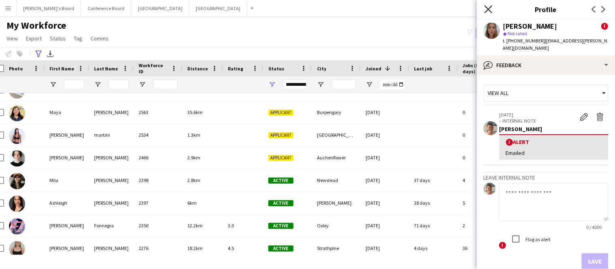
click at [487, 8] on icon at bounding box center [488, 9] width 8 height 8
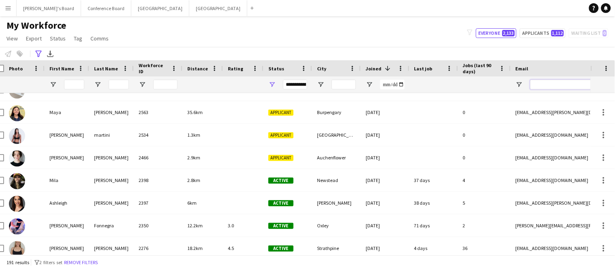
click at [533, 86] on input "Email Filter Input" at bounding box center [599, 85] width 138 height 10
paste input "**********"
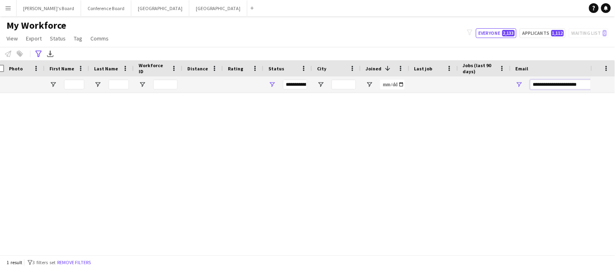
scroll to position [0, 0]
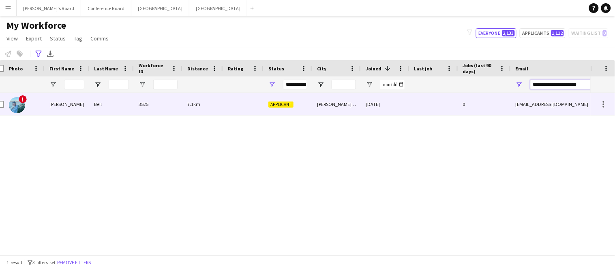
type input "**********"
click at [254, 112] on div at bounding box center [243, 104] width 41 height 22
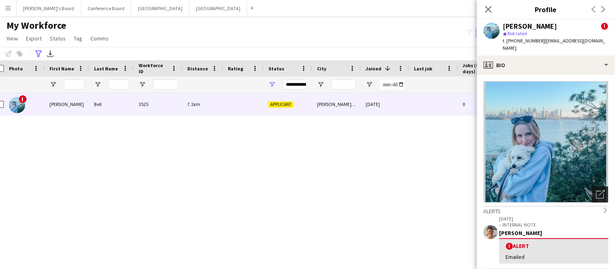
click at [598, 190] on icon "Open photos pop-in" at bounding box center [600, 194] width 9 height 9
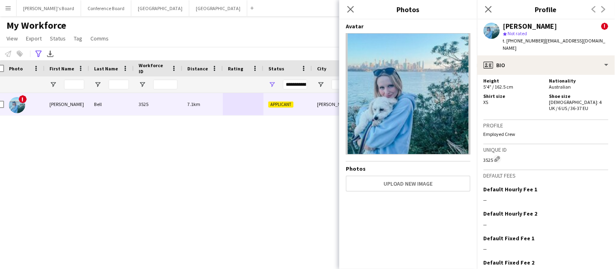
scroll to position [545, 0]
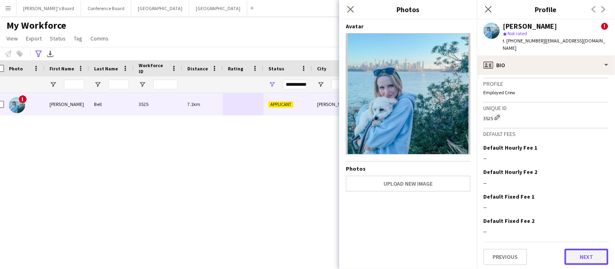
click at [579, 257] on button "Next" at bounding box center [587, 257] width 44 height 16
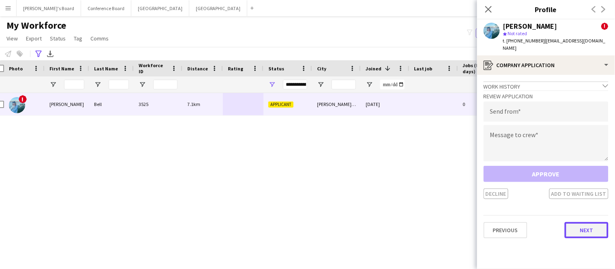
click at [582, 222] on button "Next" at bounding box center [587, 230] width 44 height 16
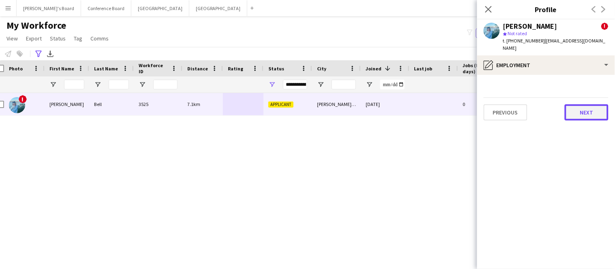
click at [583, 105] on button "Next" at bounding box center [587, 113] width 44 height 16
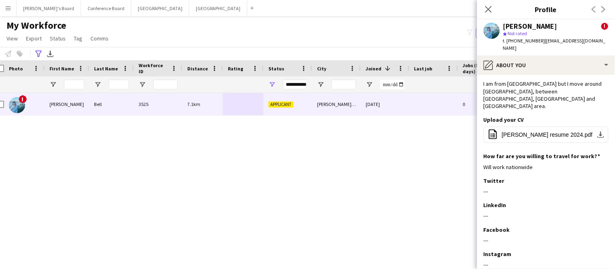
scroll to position [99, 0]
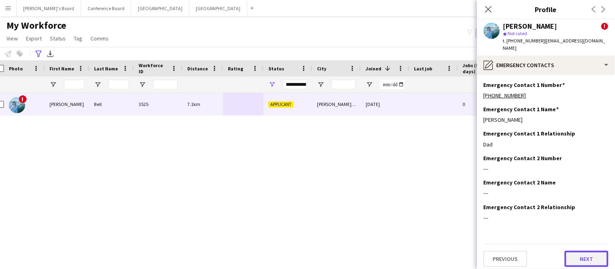
click at [584, 256] on button "Next" at bounding box center [587, 259] width 44 height 16
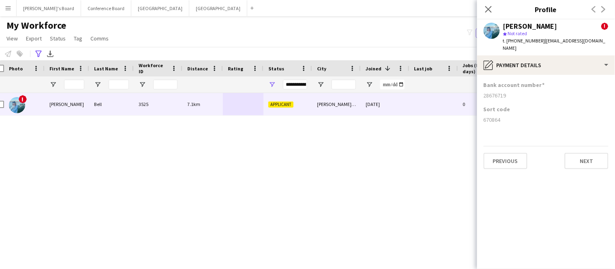
click at [584, 163] on app-section-data-types "Bank account number [FINANCIAL_ID] Sort code [FINANCIAL_ID] Previous Next" at bounding box center [546, 172] width 138 height 195
click at [583, 158] on button "Next" at bounding box center [587, 161] width 44 height 16
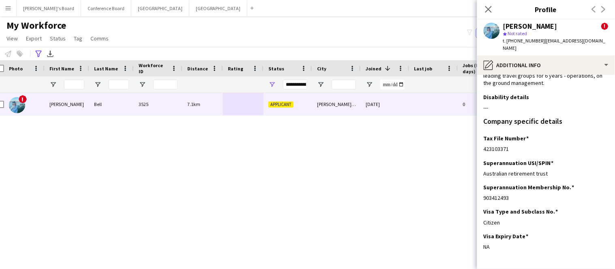
scroll to position [106, 0]
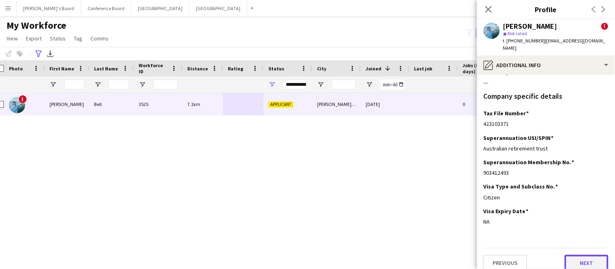
click at [581, 256] on button "Next" at bounding box center [587, 263] width 44 height 16
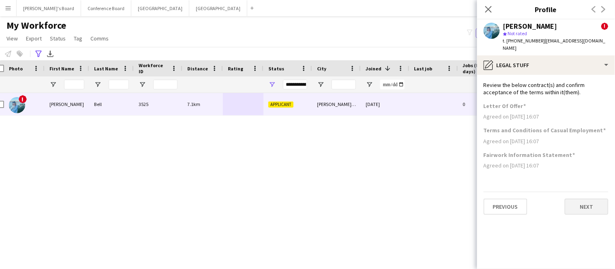
scroll to position [0, 0]
click at [580, 203] on button "Next" at bounding box center [587, 207] width 44 height 16
